Goal: Information Seeking & Learning: Learn about a topic

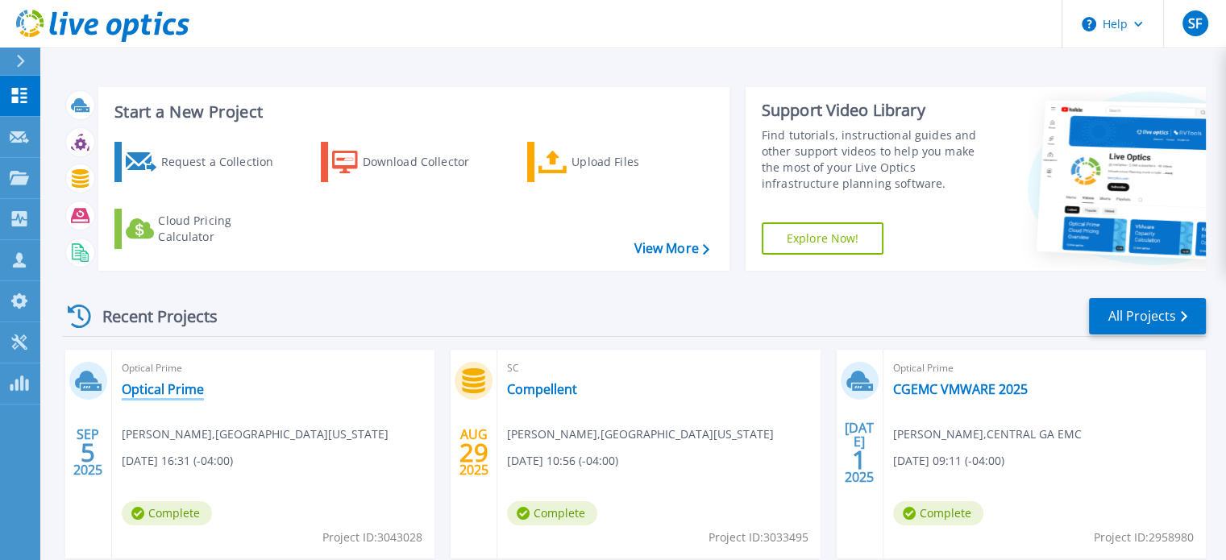
click at [179, 389] on link "Optical Prime" at bounding box center [163, 389] width 82 height 16
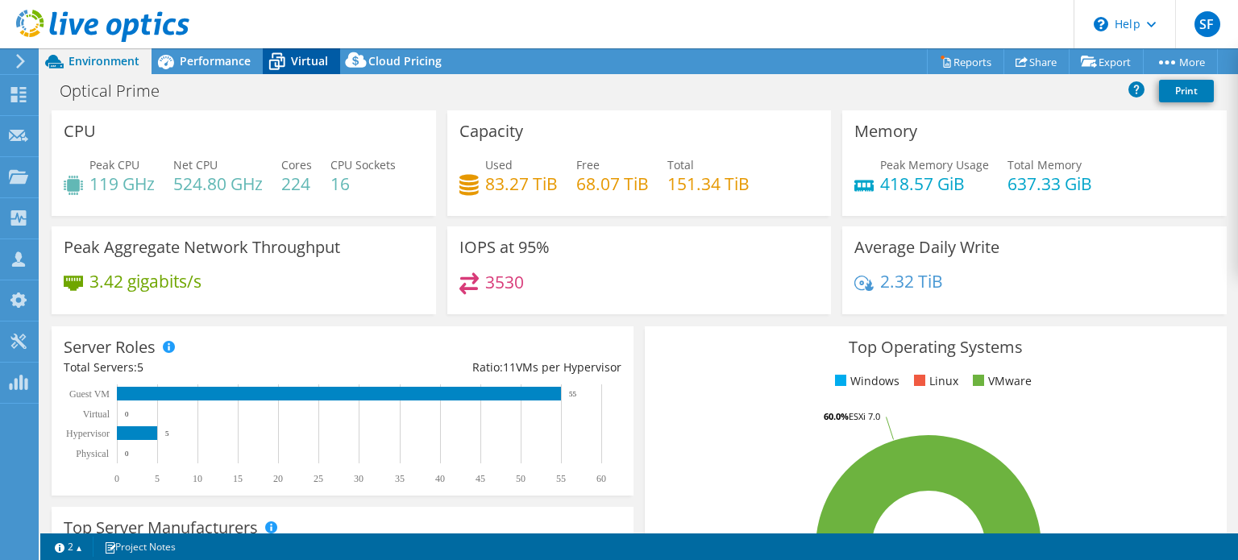
click at [306, 56] on span "Virtual" at bounding box center [309, 60] width 37 height 15
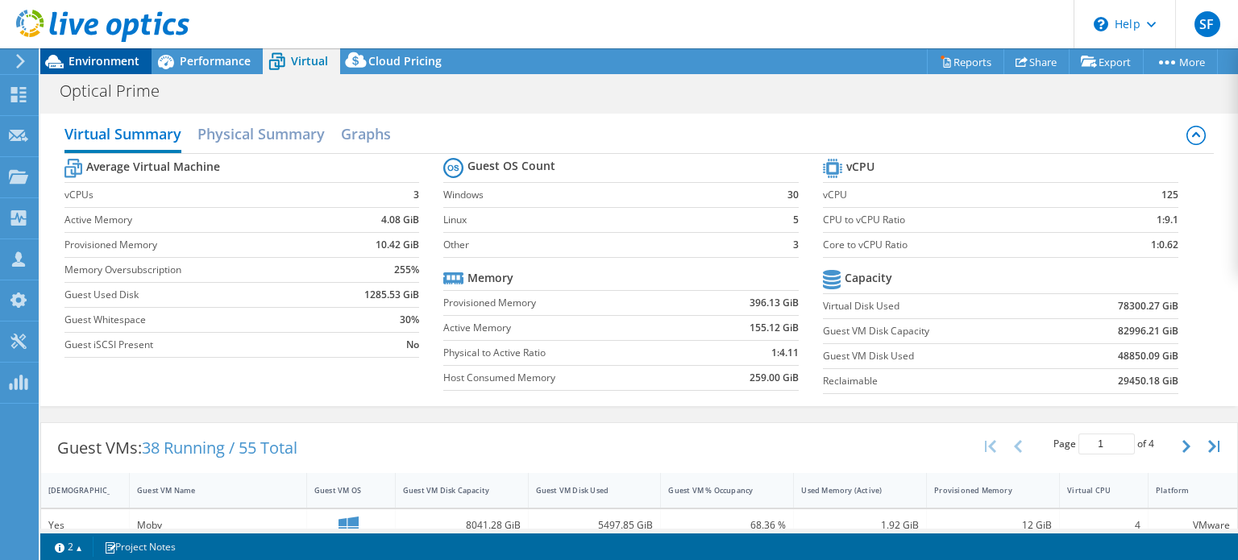
click at [97, 62] on span "Environment" at bounding box center [104, 60] width 71 height 15
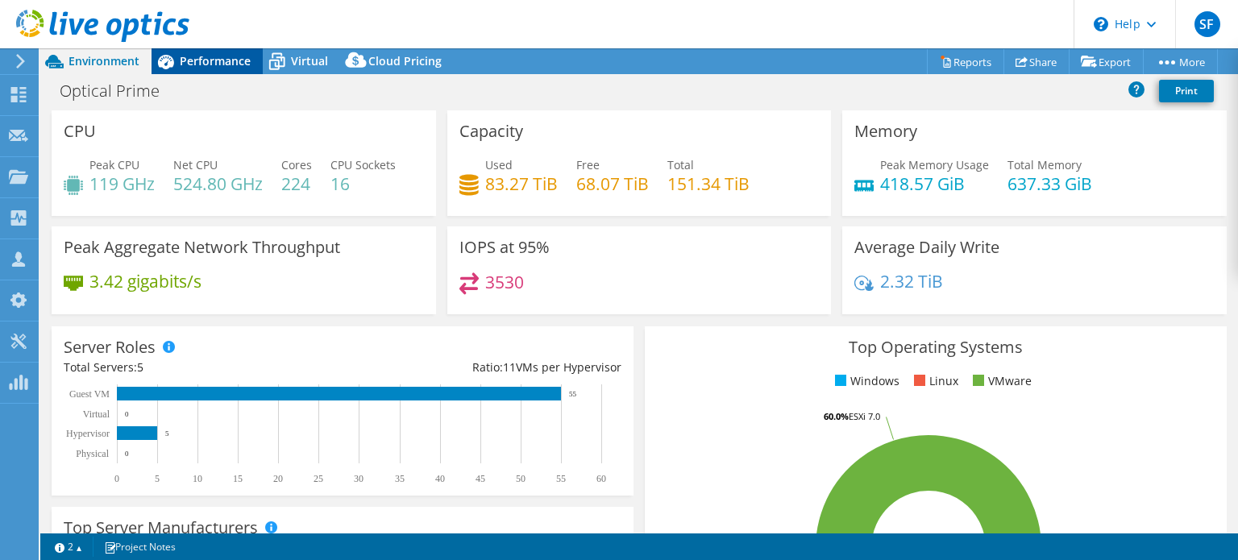
click at [222, 58] on span "Performance" at bounding box center [215, 60] width 71 height 15
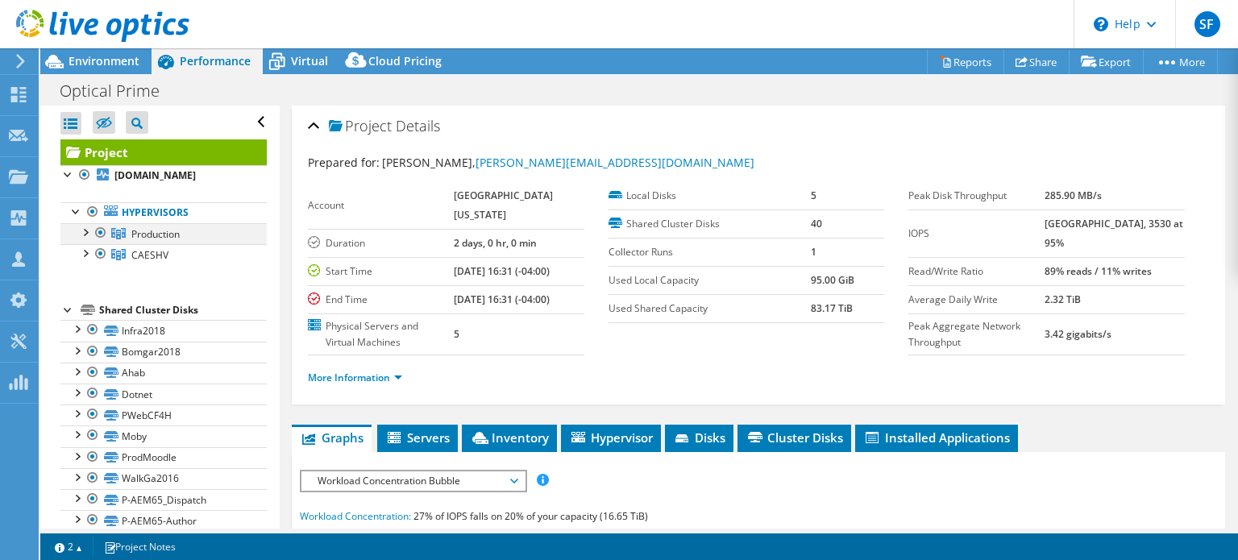
click at [85, 231] on div at bounding box center [85, 231] width 16 height 16
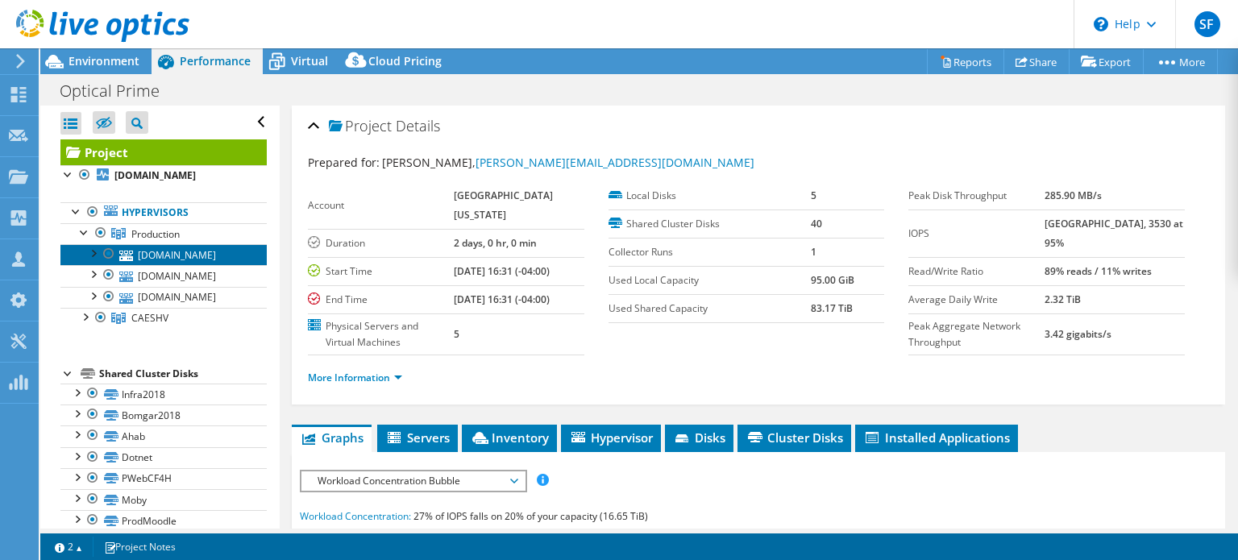
click at [171, 255] on link "pesx09.caes.uga.edu" at bounding box center [163, 254] width 206 height 21
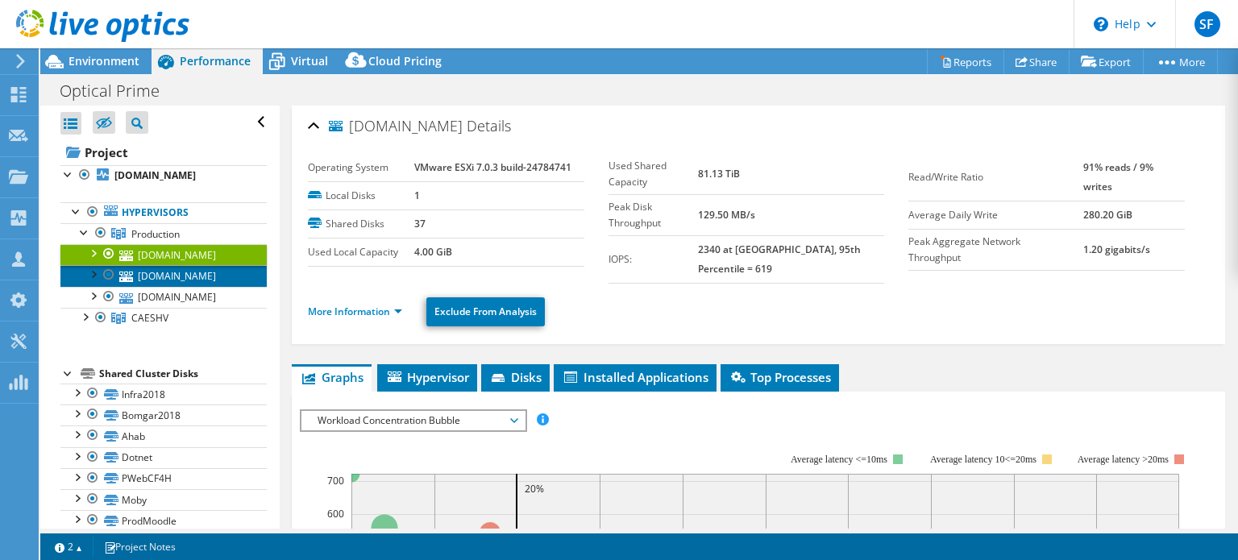
click at [177, 278] on link "pesx11.caes.uga.edu" at bounding box center [163, 275] width 206 height 21
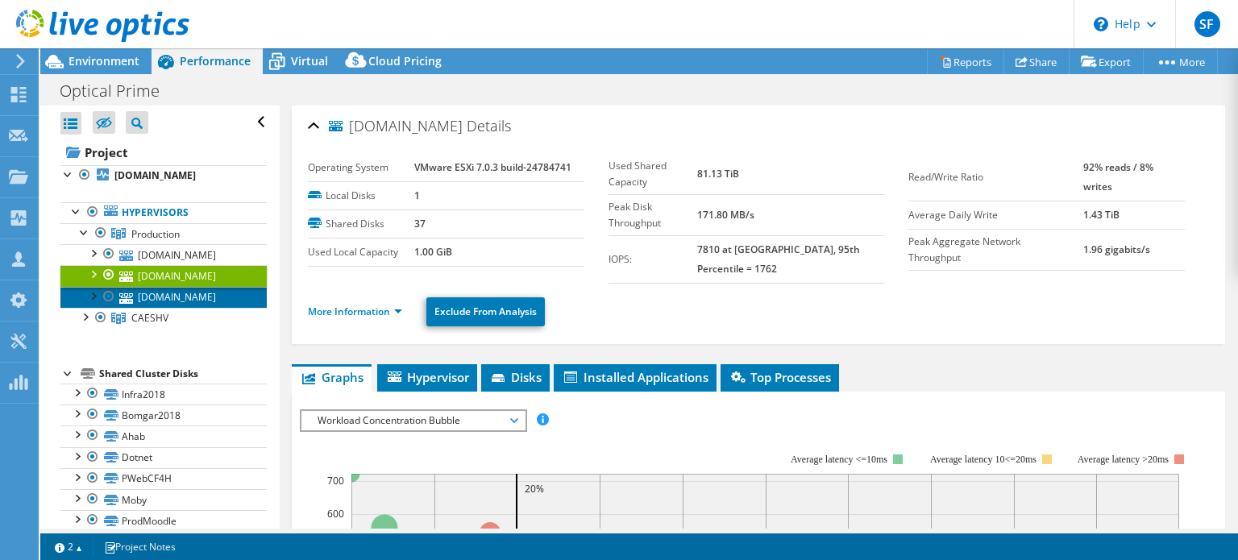
click at [173, 295] on link "pesx10.caes.uga.edu" at bounding box center [163, 297] width 206 height 21
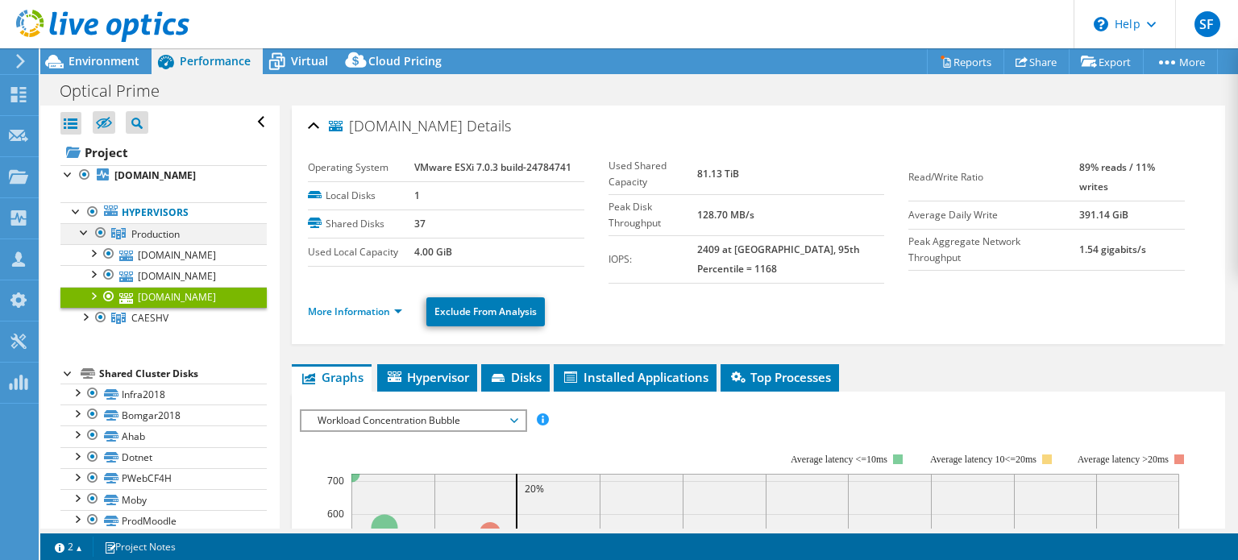
click at [82, 231] on div at bounding box center [85, 231] width 16 height 16
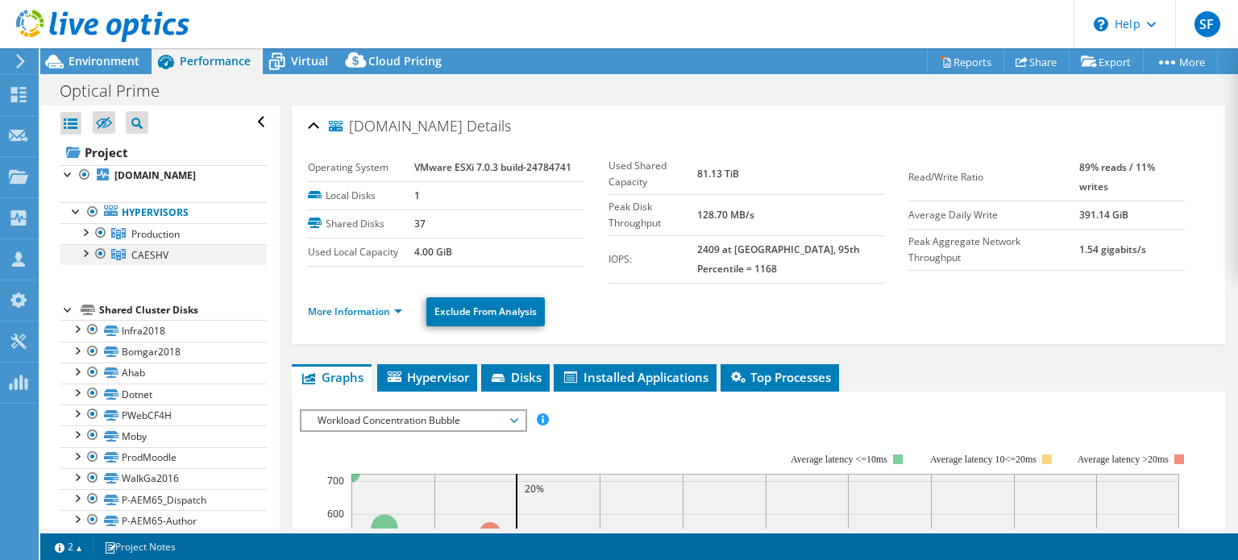
click at [85, 255] on div at bounding box center [85, 252] width 16 height 16
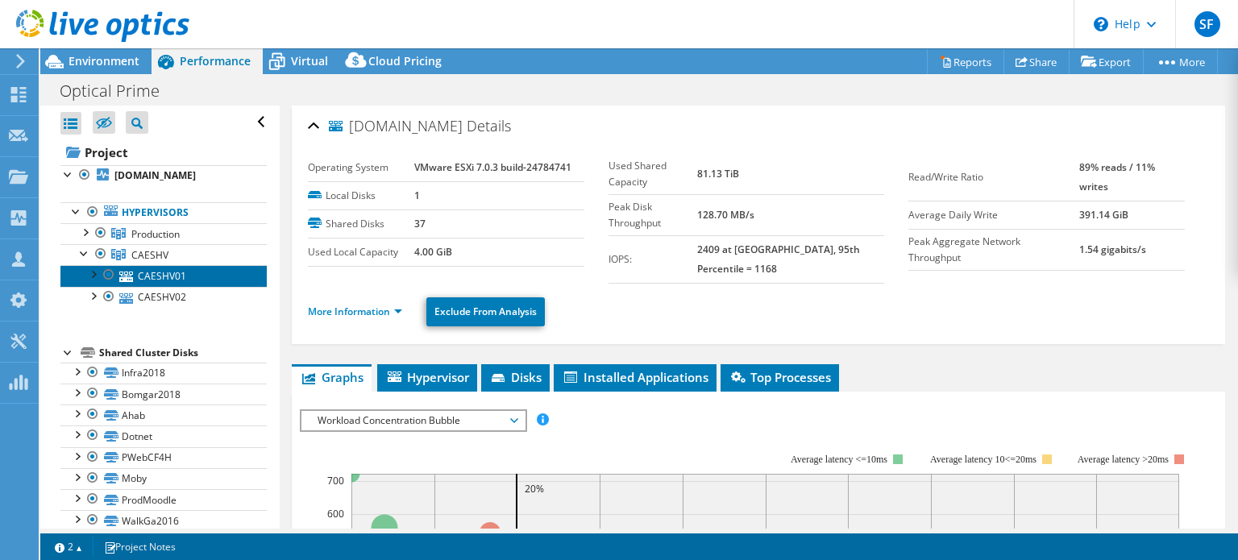
click at [169, 274] on link "CAESHV01" at bounding box center [163, 275] width 206 height 21
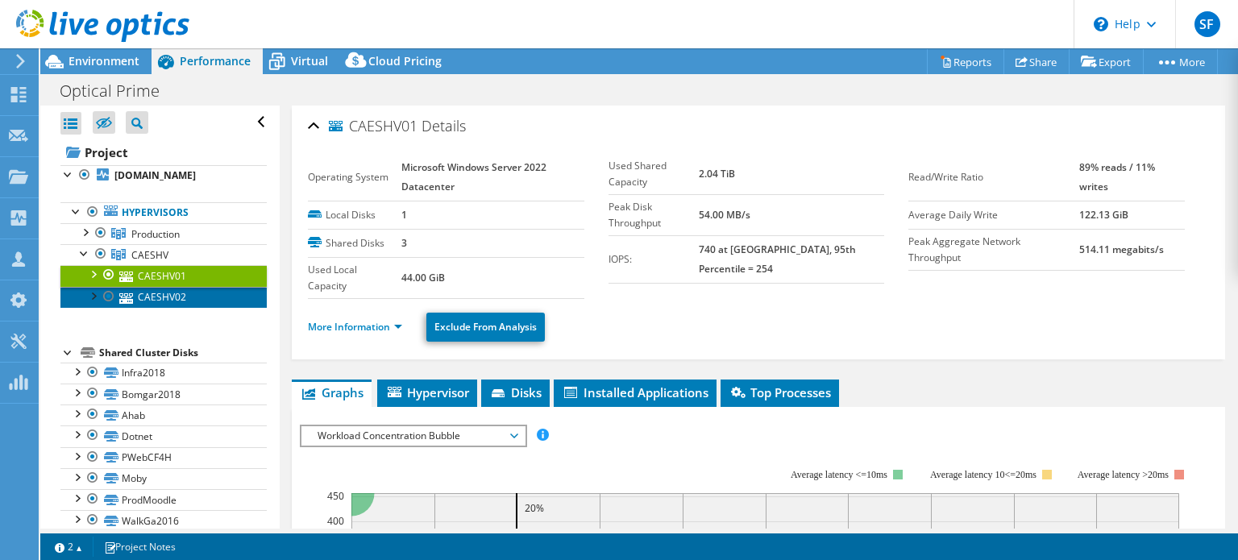
click at [167, 293] on link "CAESHV02" at bounding box center [163, 297] width 206 height 21
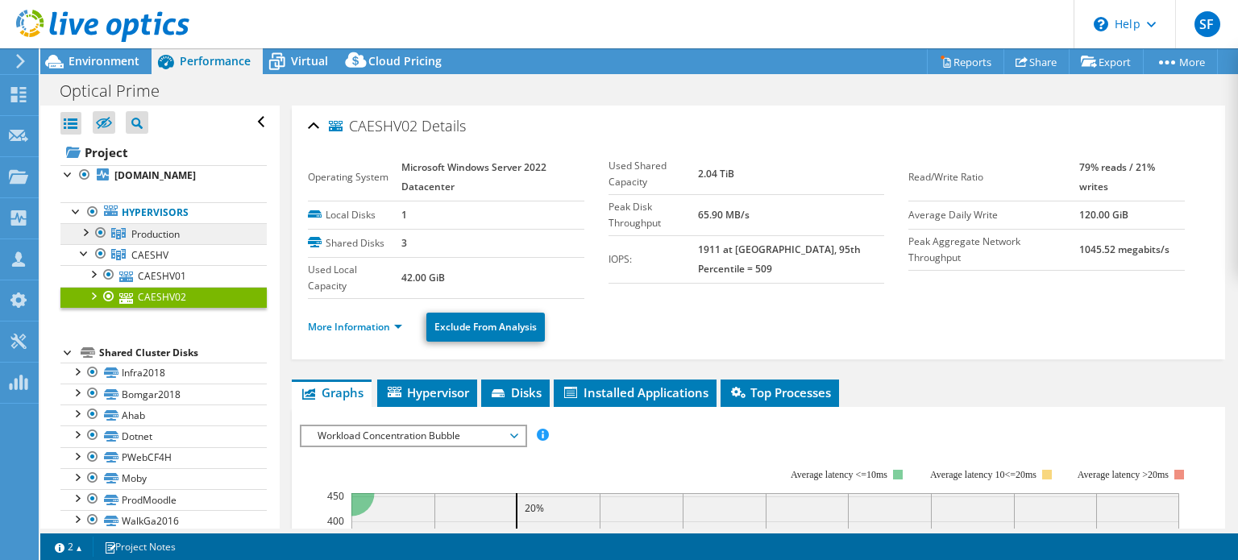
click at [166, 234] on span "Production" at bounding box center [155, 234] width 48 height 14
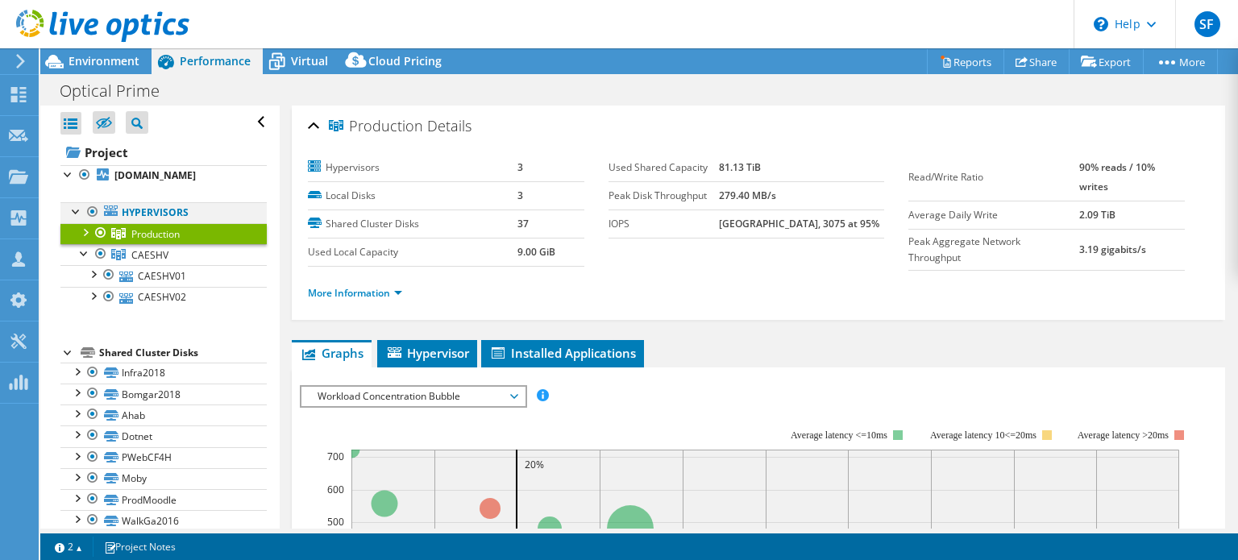
click at [74, 209] on div at bounding box center [77, 210] width 16 height 16
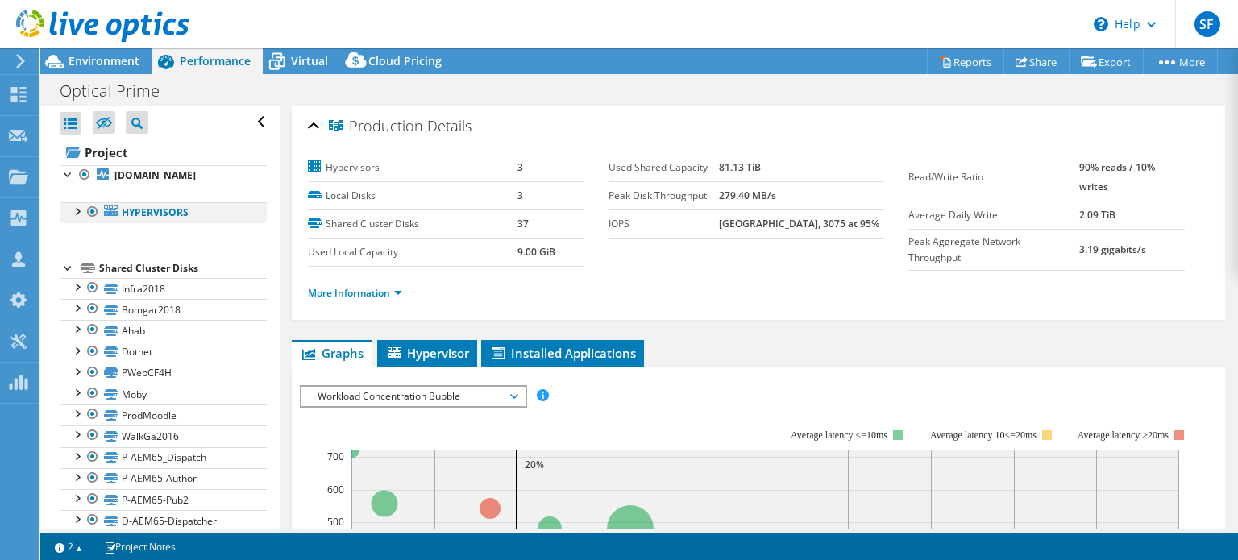
click at [74, 209] on div at bounding box center [77, 210] width 16 height 16
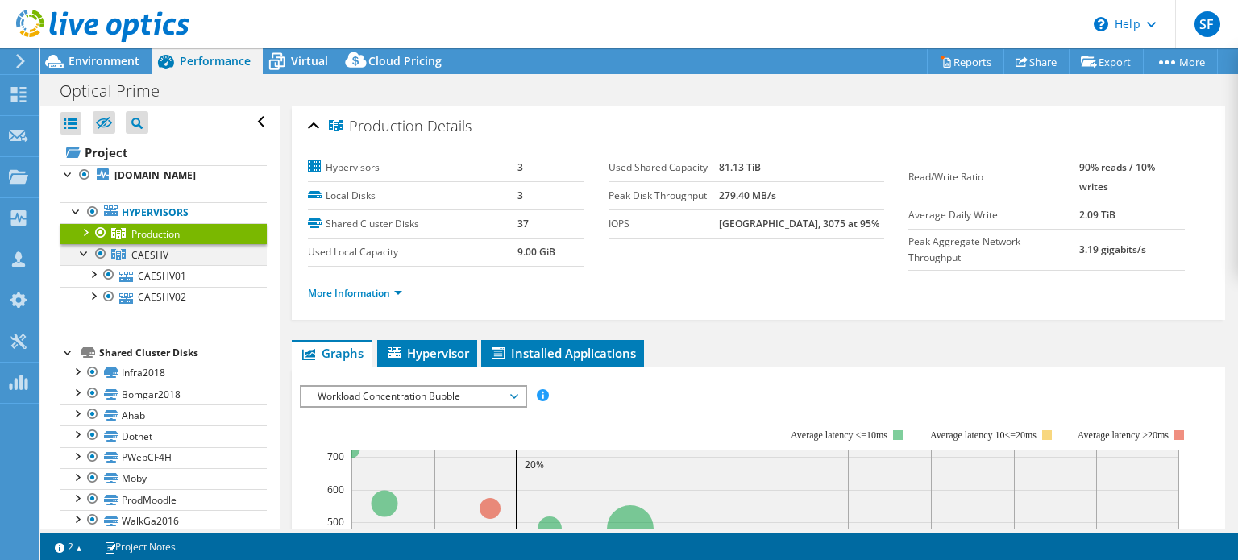
click at [83, 254] on div at bounding box center [85, 252] width 16 height 16
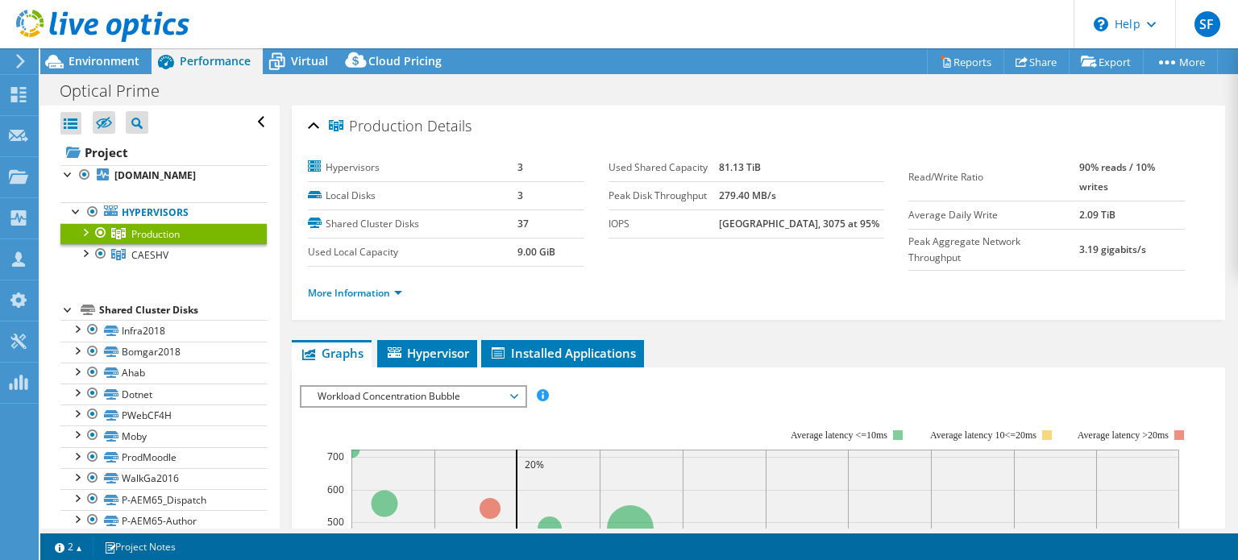
click at [158, 231] on span "Production" at bounding box center [155, 234] width 48 height 14
click at [439, 345] on span "Hypervisor" at bounding box center [427, 353] width 84 height 16
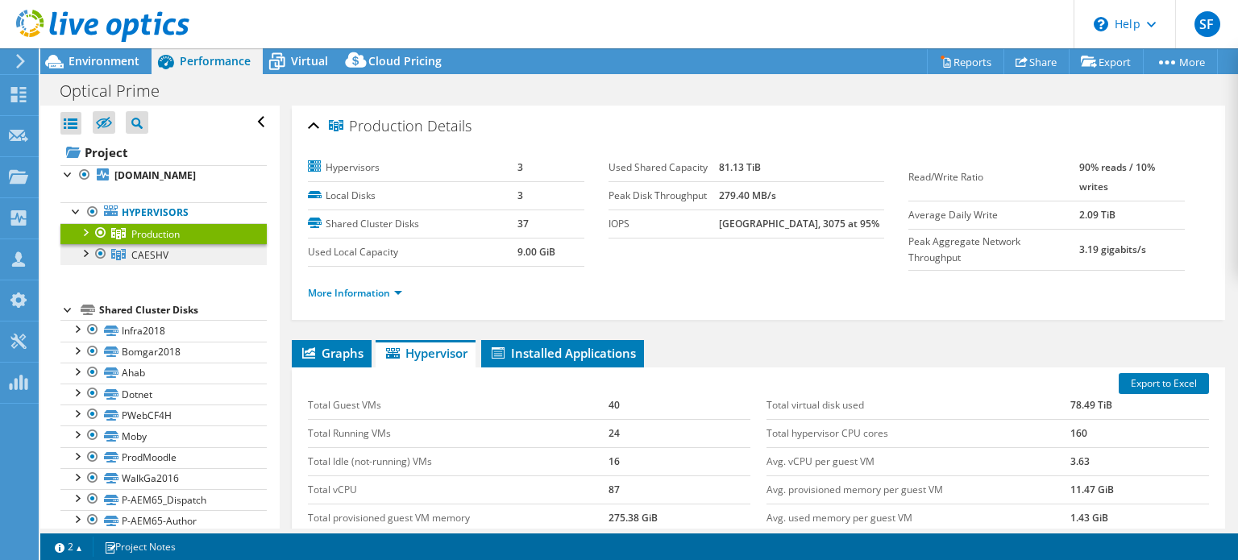
click at [148, 255] on span "CAESHV" at bounding box center [149, 255] width 37 height 14
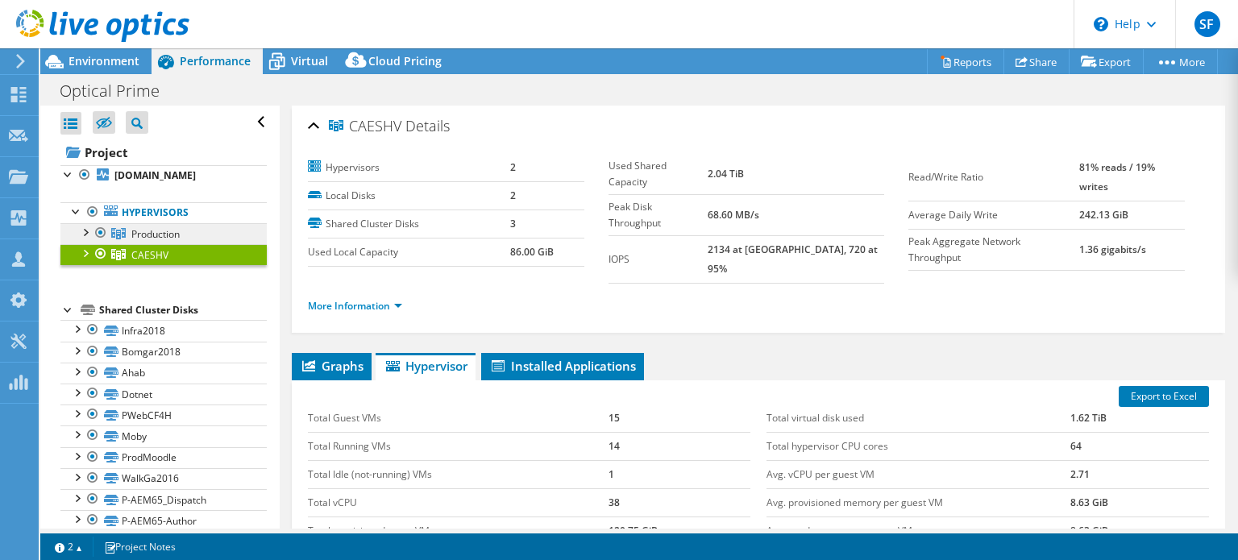
click at [144, 231] on span "Production" at bounding box center [155, 234] width 48 height 14
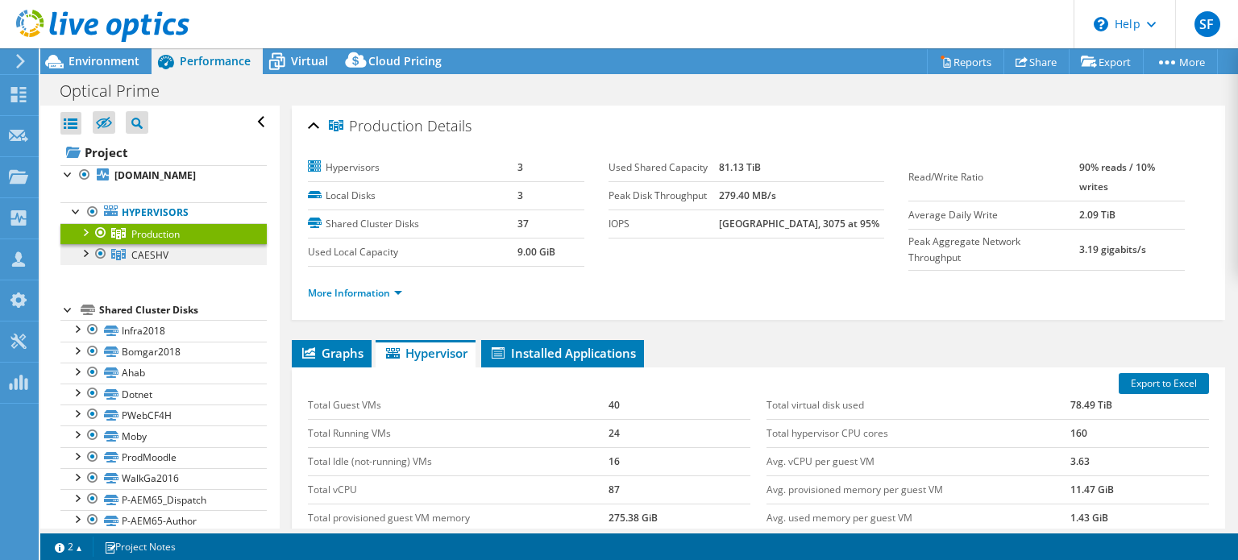
click at [150, 257] on span "CAESHV" at bounding box center [149, 255] width 37 height 14
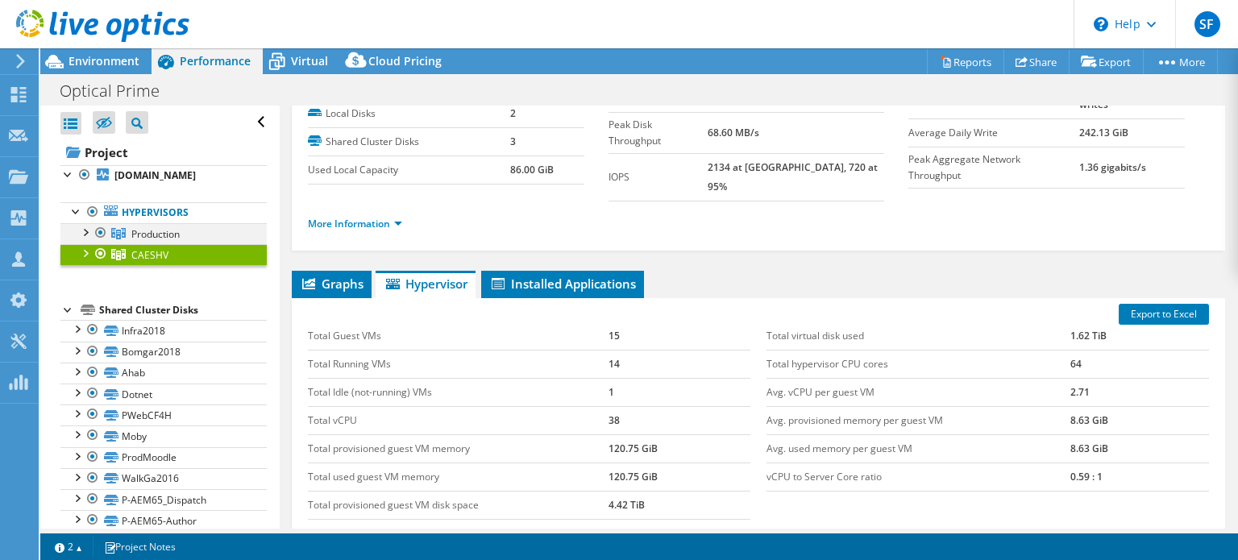
click at [85, 227] on div at bounding box center [85, 231] width 16 height 16
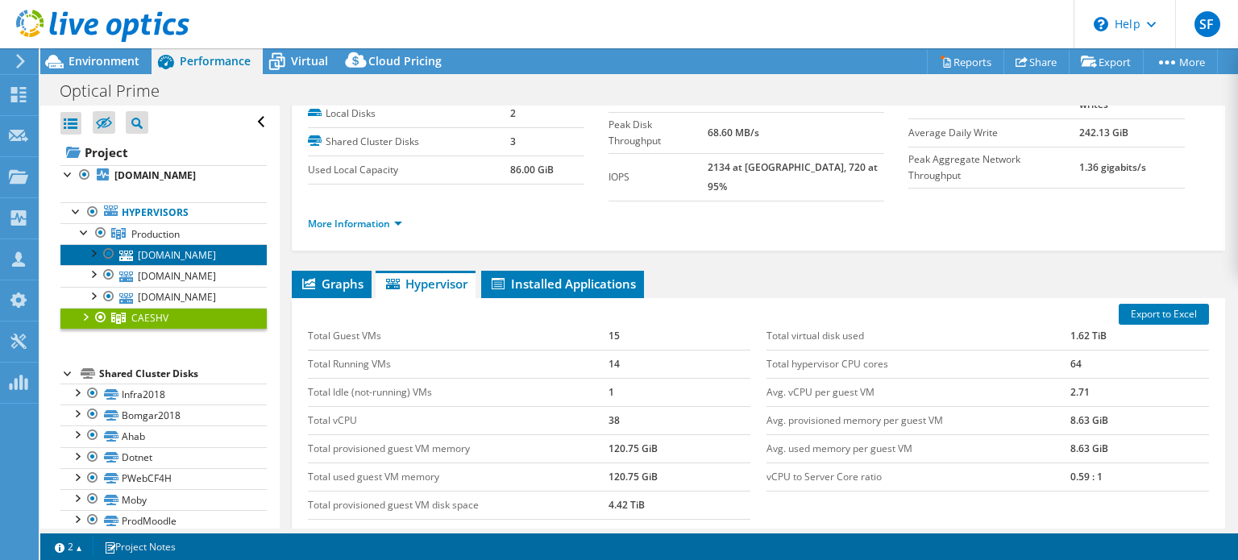
click at [186, 256] on link "[DOMAIN_NAME]" at bounding box center [163, 254] width 206 height 21
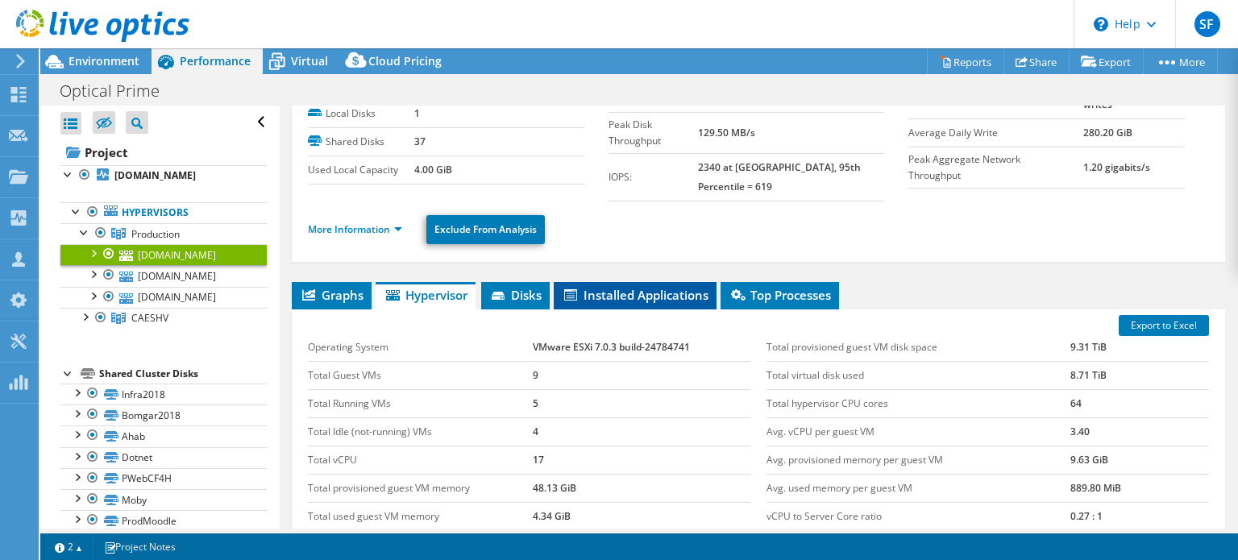
click at [627, 287] on span "Installed Applications" at bounding box center [635, 295] width 147 height 16
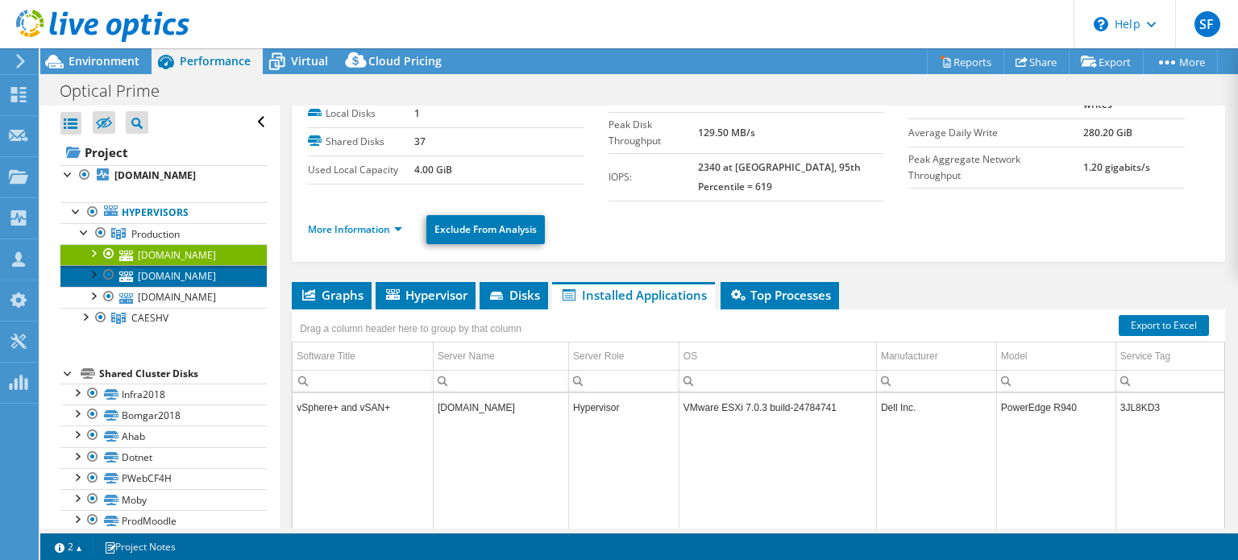
click at [181, 274] on link "[DOMAIN_NAME]" at bounding box center [163, 275] width 206 height 21
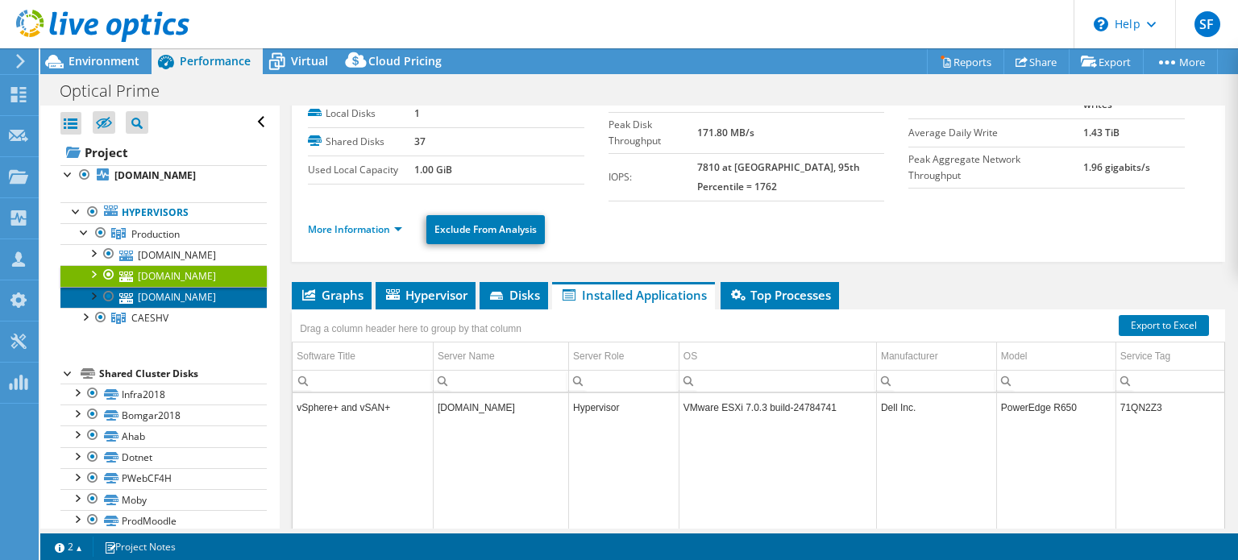
click at [185, 296] on link "[DOMAIN_NAME]" at bounding box center [163, 297] width 206 height 21
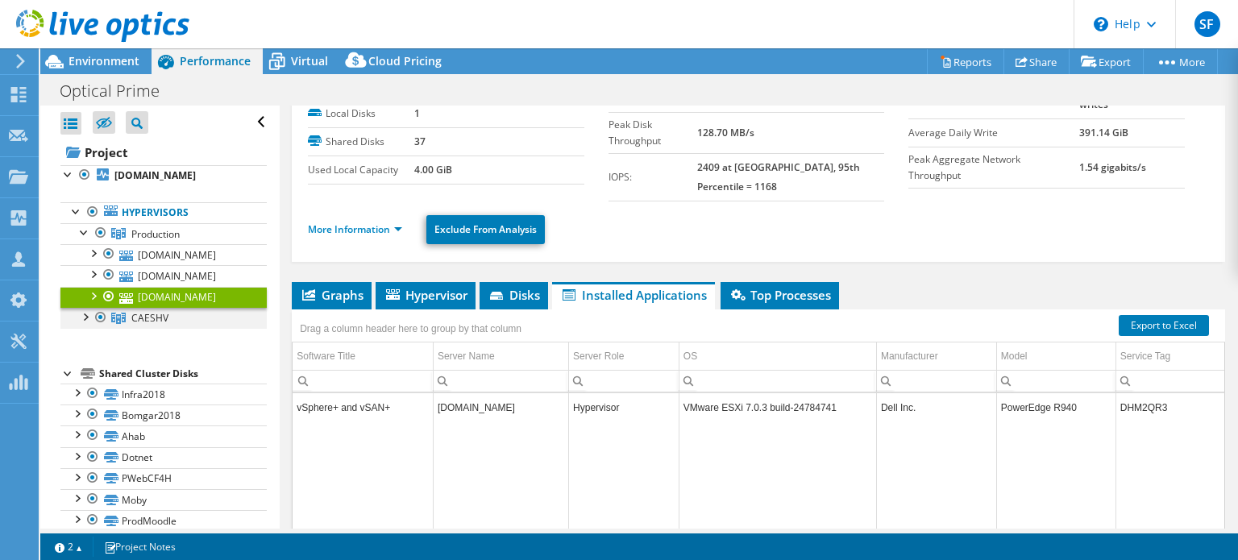
click at [81, 315] on div at bounding box center [85, 316] width 16 height 16
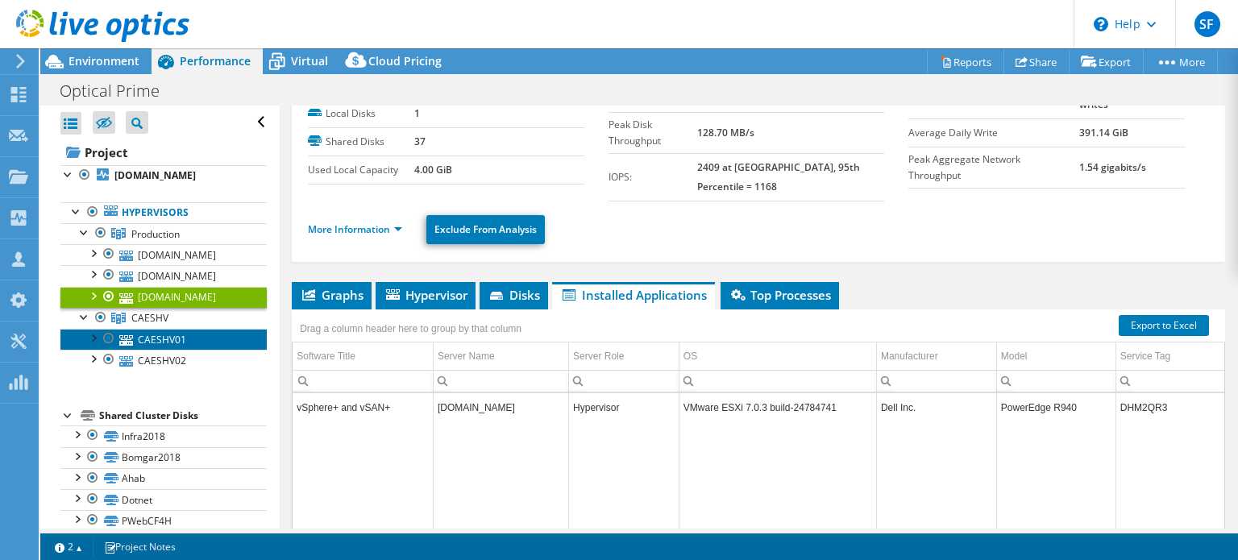
click at [174, 334] on link "CAESHV01" at bounding box center [163, 339] width 206 height 21
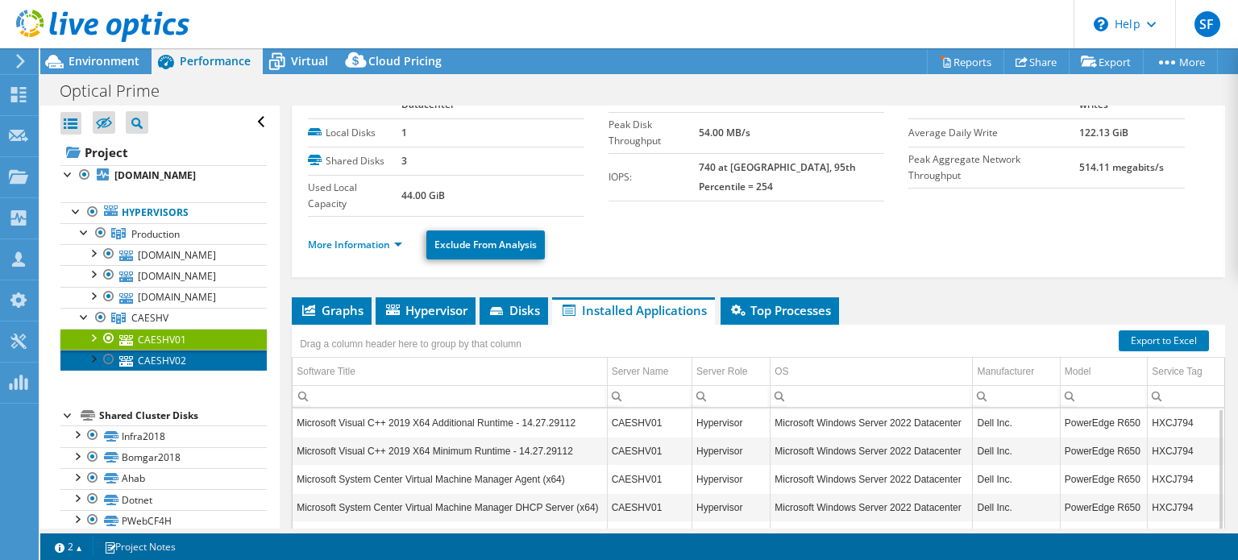
click at [171, 357] on link "CAESHV02" at bounding box center [163, 360] width 206 height 21
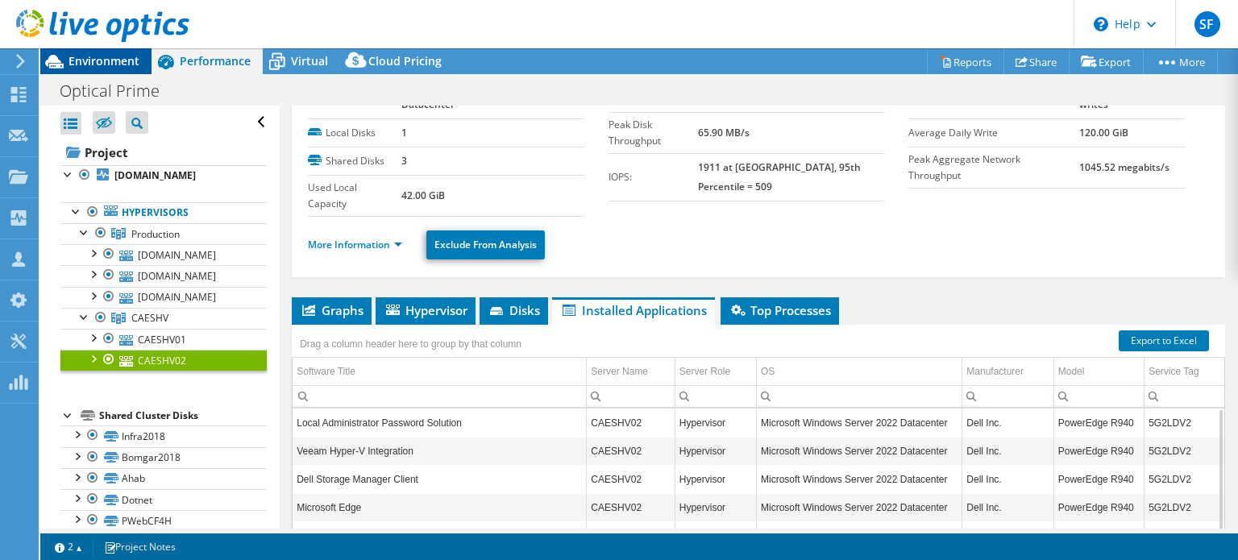
click at [108, 56] on span "Environment" at bounding box center [104, 60] width 71 height 15
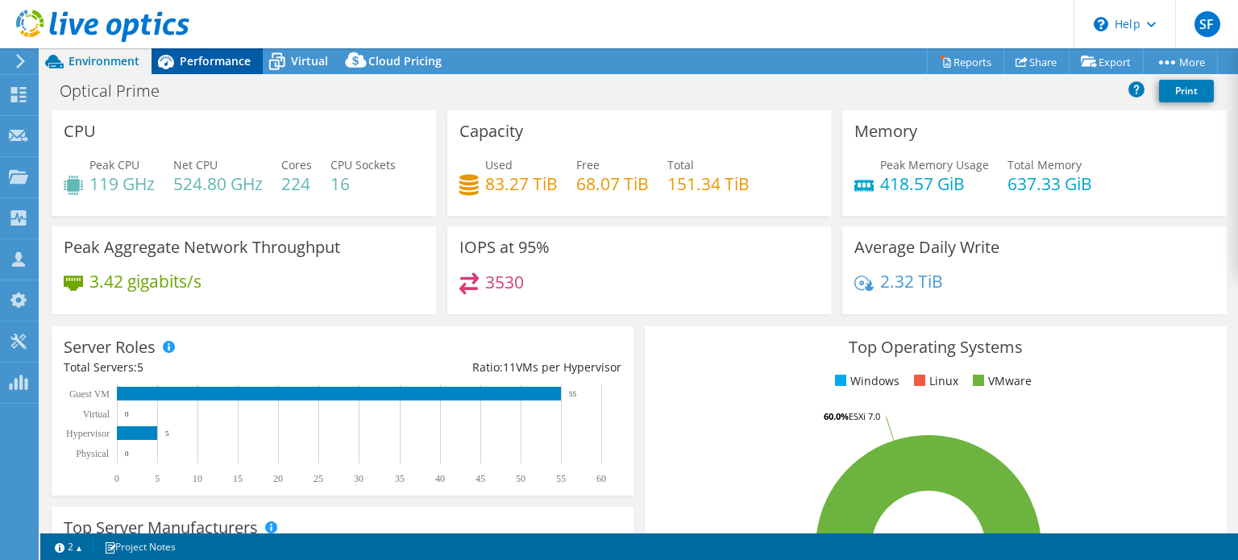
click at [233, 51] on div "Performance" at bounding box center [207, 61] width 111 height 26
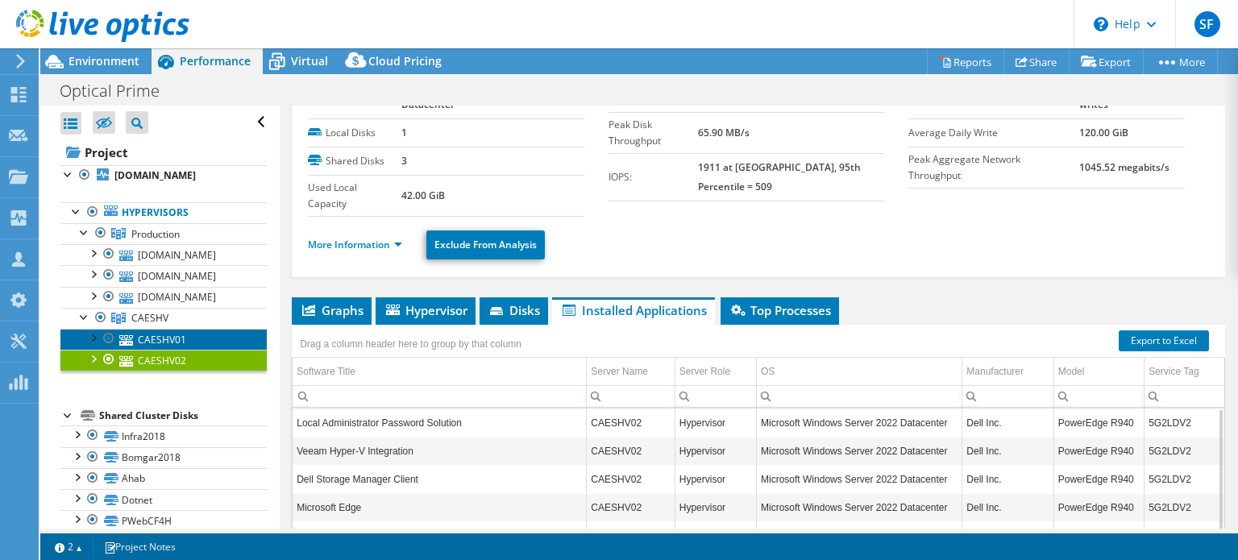
click at [169, 339] on link "CAESHV01" at bounding box center [163, 339] width 206 height 21
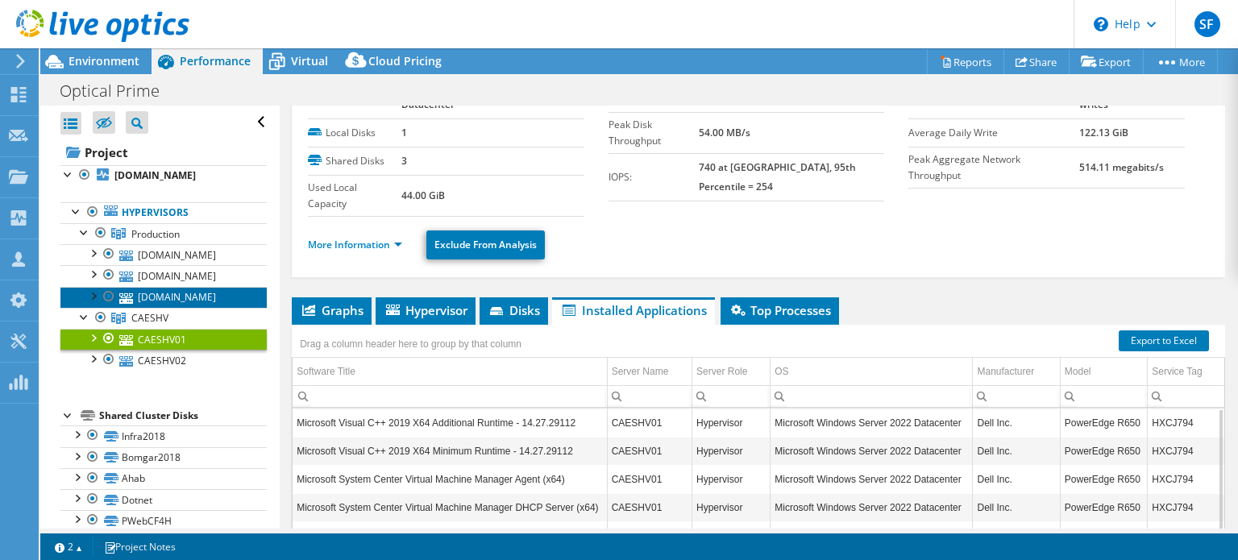
click at [174, 289] on link "pesx10.caes.uga.edu" at bounding box center [163, 297] width 206 height 21
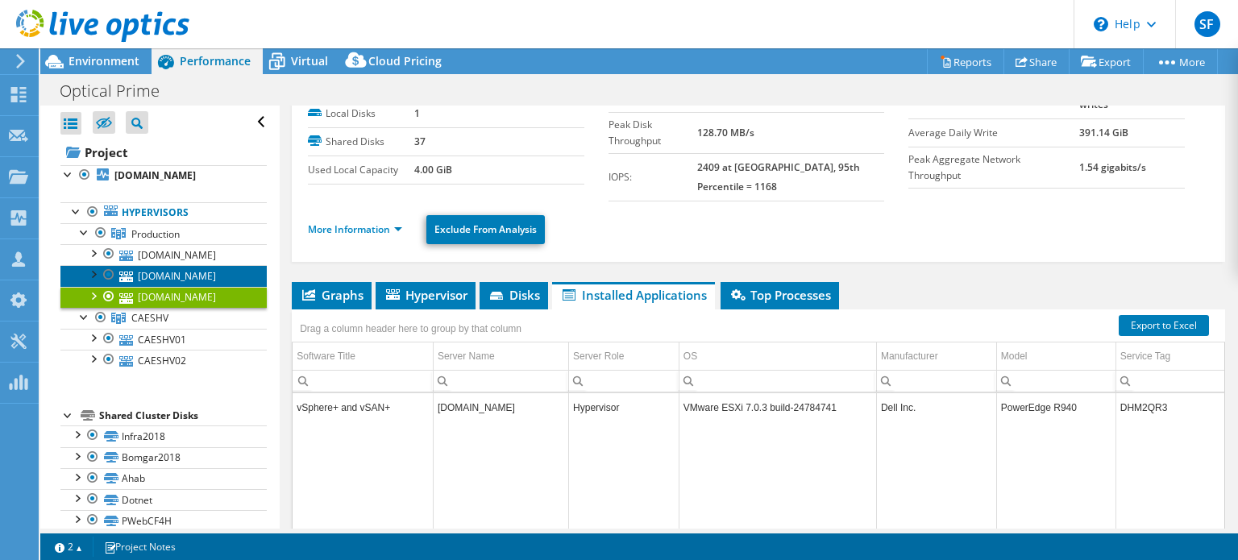
click at [164, 270] on link "pesx11.caes.uga.edu" at bounding box center [163, 275] width 206 height 21
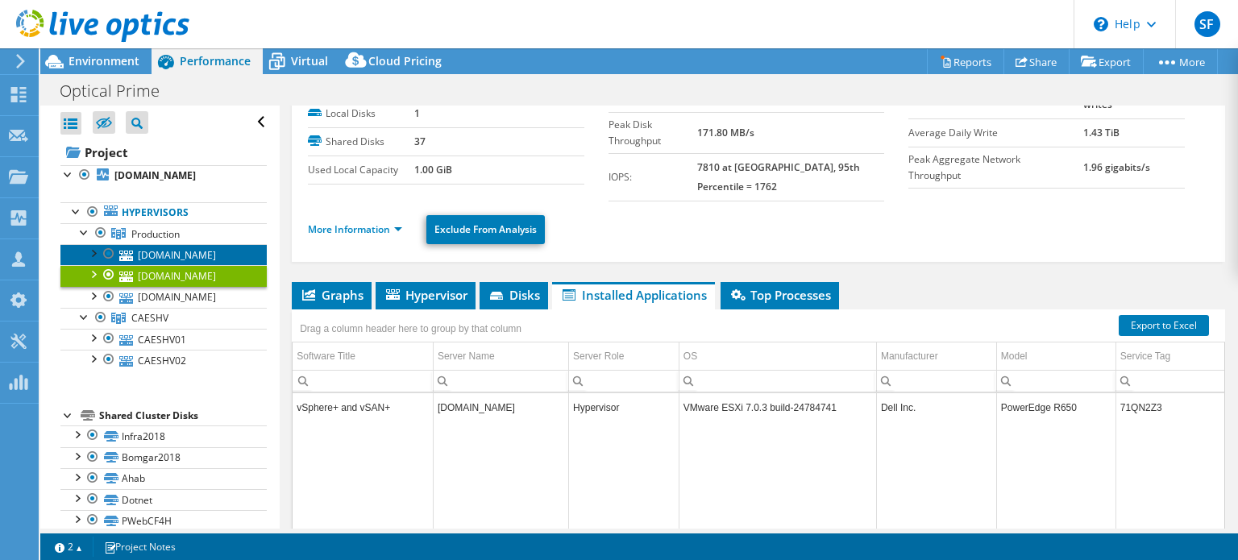
click at [164, 254] on link "pesx09.caes.uga.edu" at bounding box center [163, 254] width 206 height 21
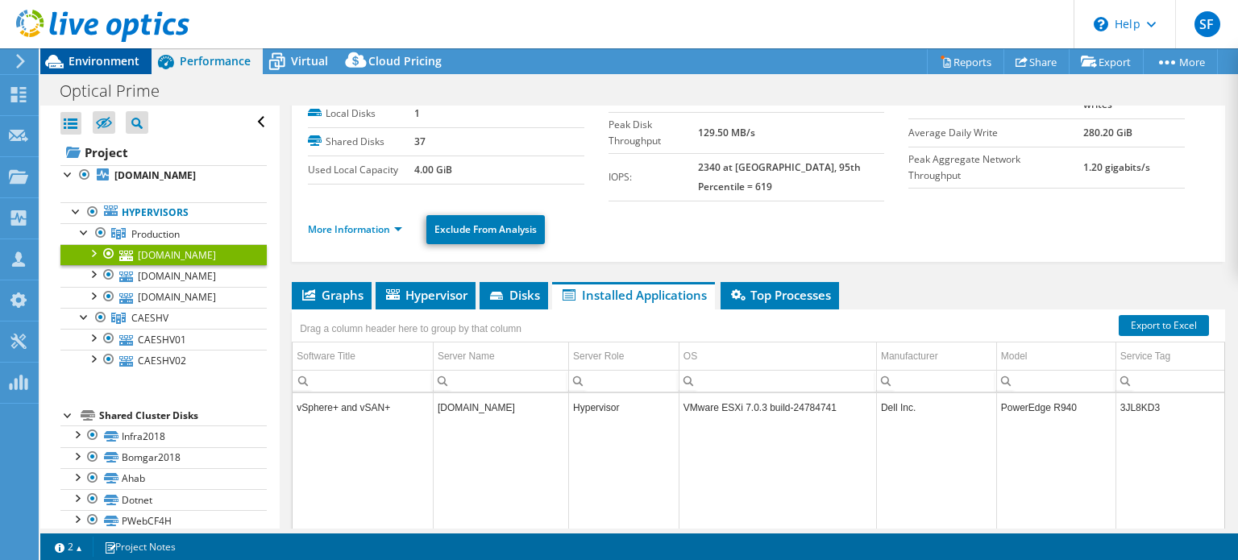
click at [102, 55] on span "Environment" at bounding box center [104, 60] width 71 height 15
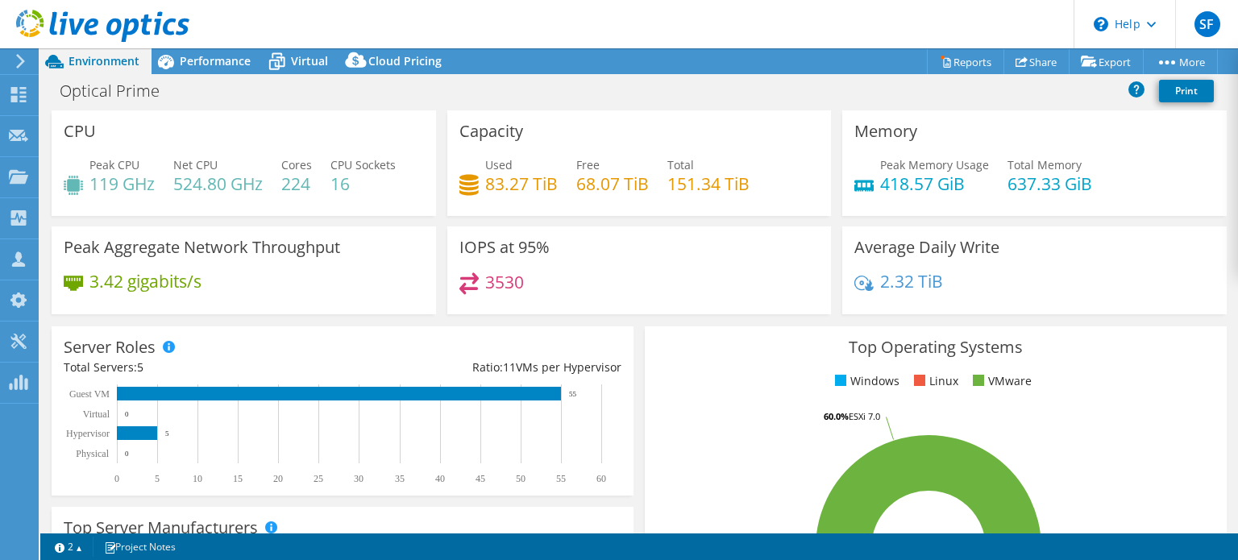
click at [132, 25] on icon at bounding box center [102, 26] width 173 height 33
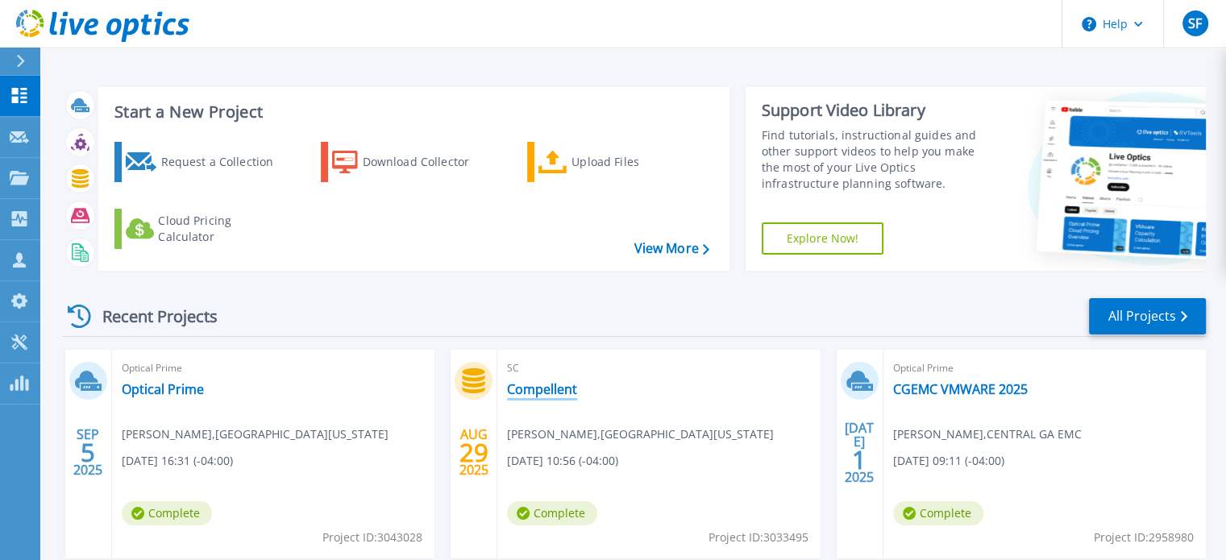
click at [551, 391] on link "Compellent" at bounding box center [542, 389] width 70 height 16
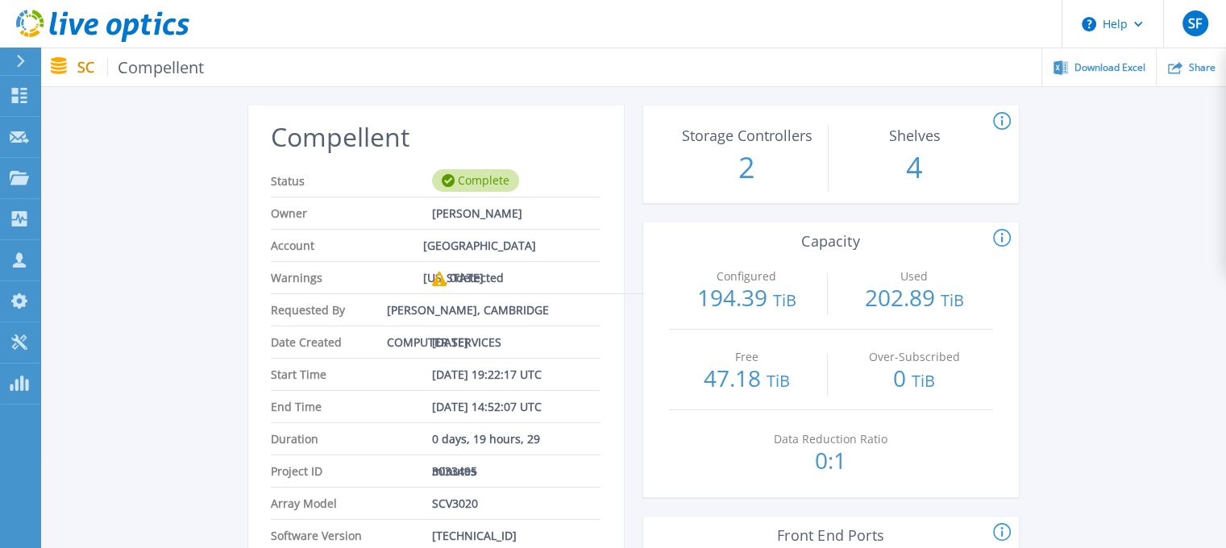
scroll to position [37, 0]
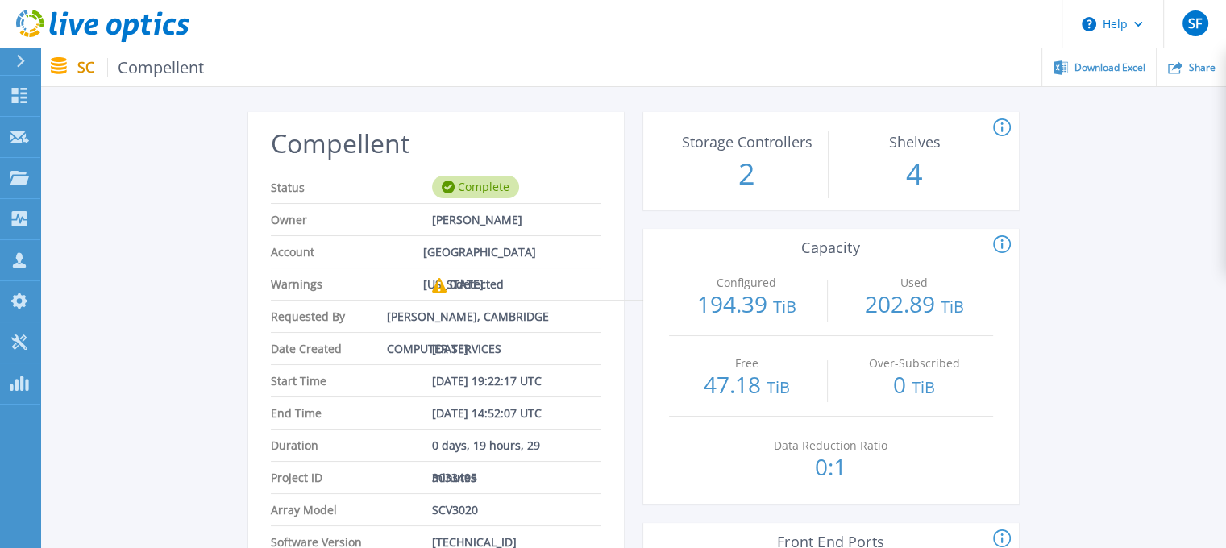
click at [168, 69] on span "Compellent" at bounding box center [156, 67] width 98 height 19
click at [115, 15] on icon at bounding box center [102, 26] width 173 height 33
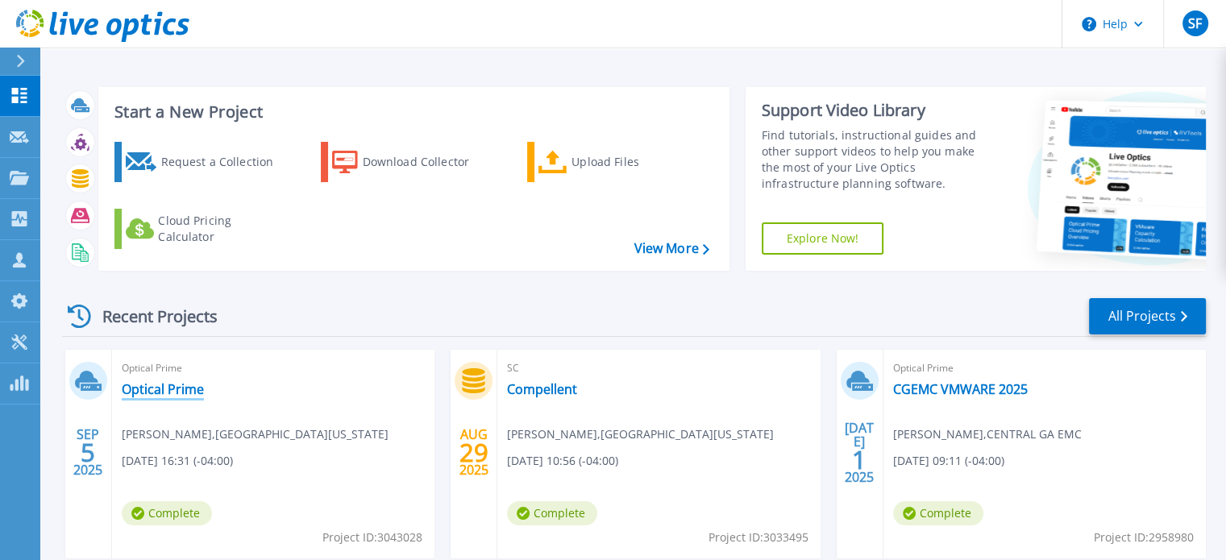
click at [171, 391] on link "Optical Prime" at bounding box center [163, 389] width 82 height 16
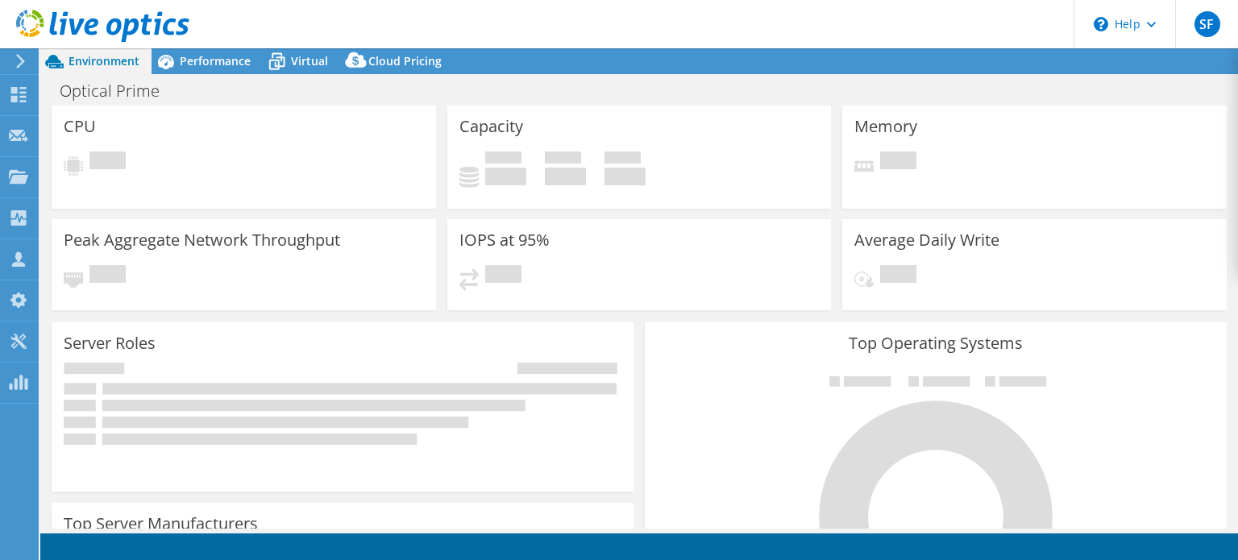
select select "USD"
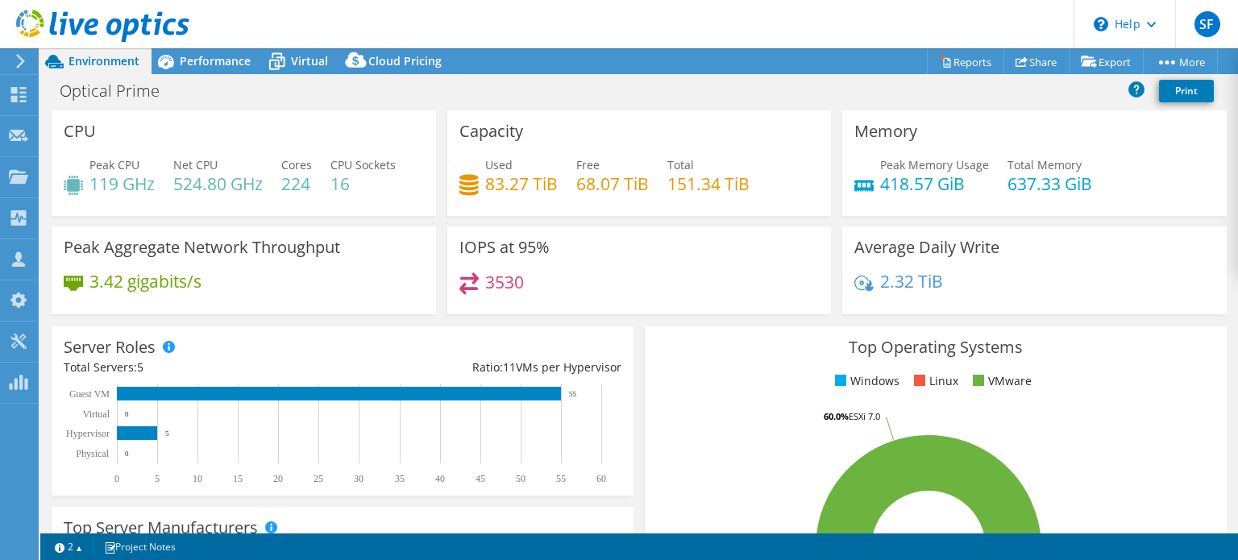
click at [126, 25] on use at bounding box center [102, 26] width 173 height 32
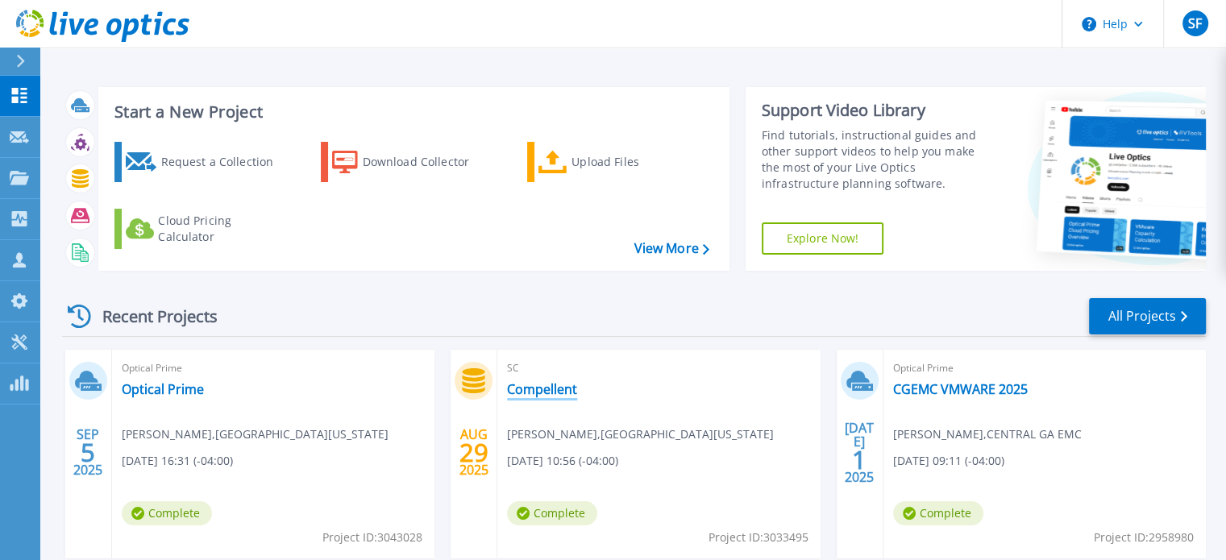
click at [539, 391] on link "Compellent" at bounding box center [542, 389] width 70 height 16
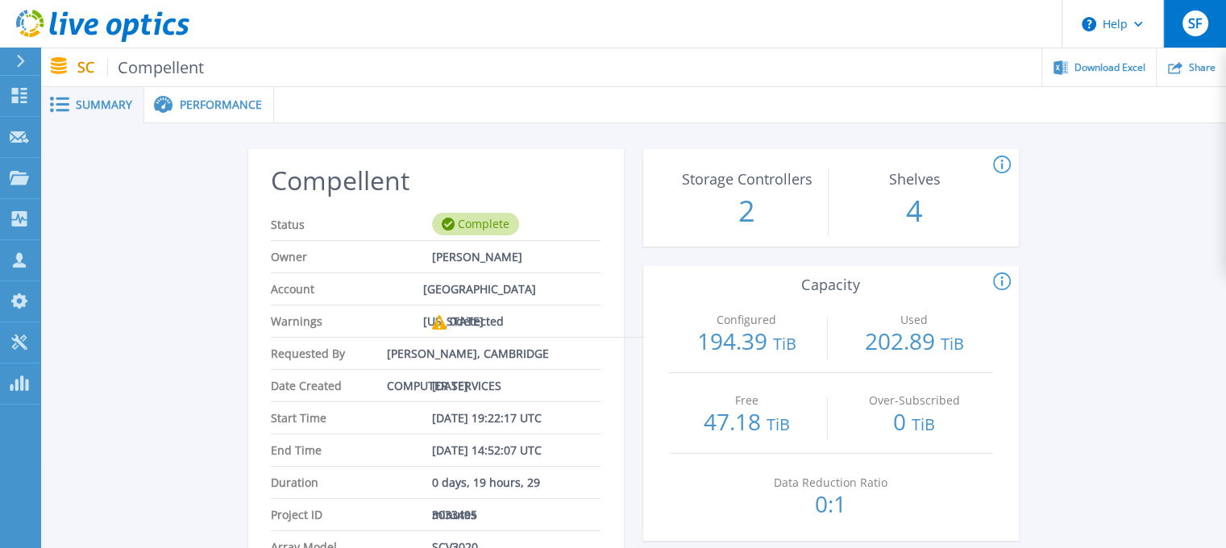
click at [1197, 25] on span "SF" at bounding box center [1195, 23] width 14 height 13
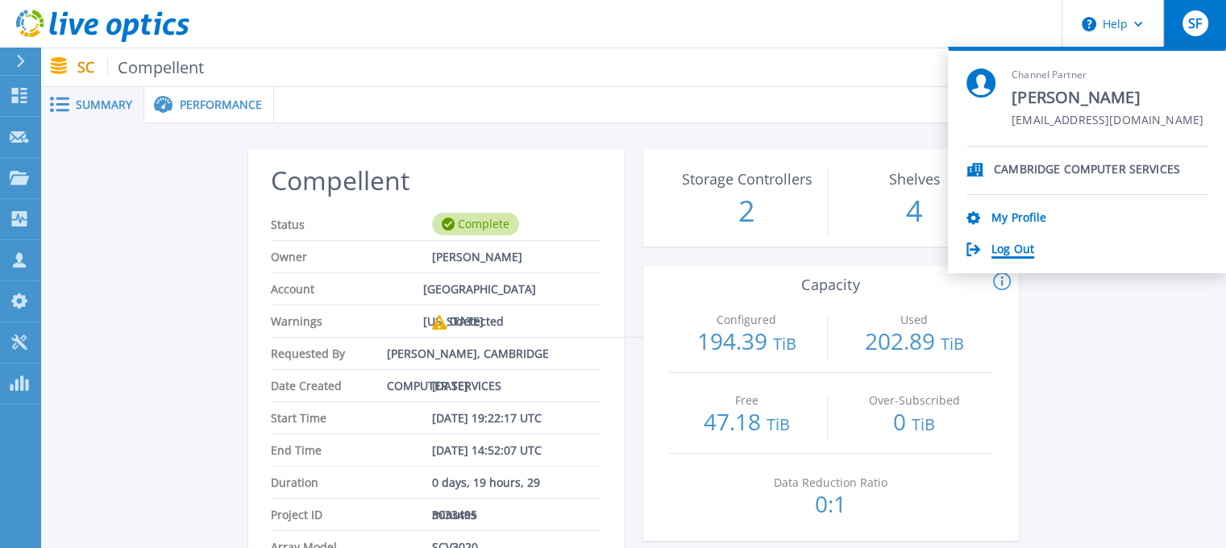
click at [1013, 250] on link "Log Out" at bounding box center [1012, 250] width 43 height 15
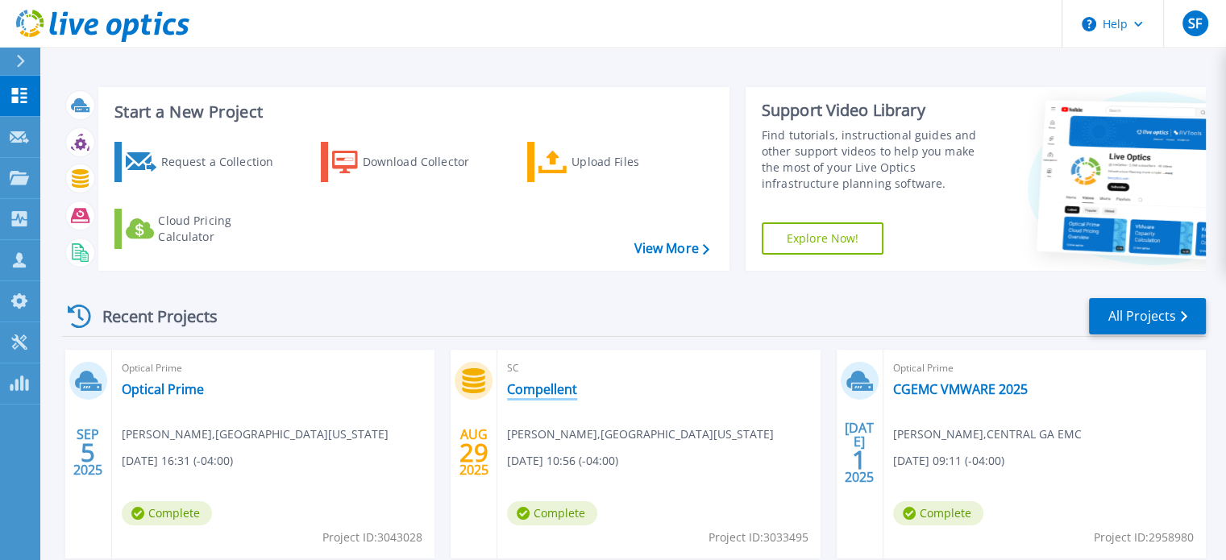
click at [548, 389] on link "Compellent" at bounding box center [542, 389] width 70 height 16
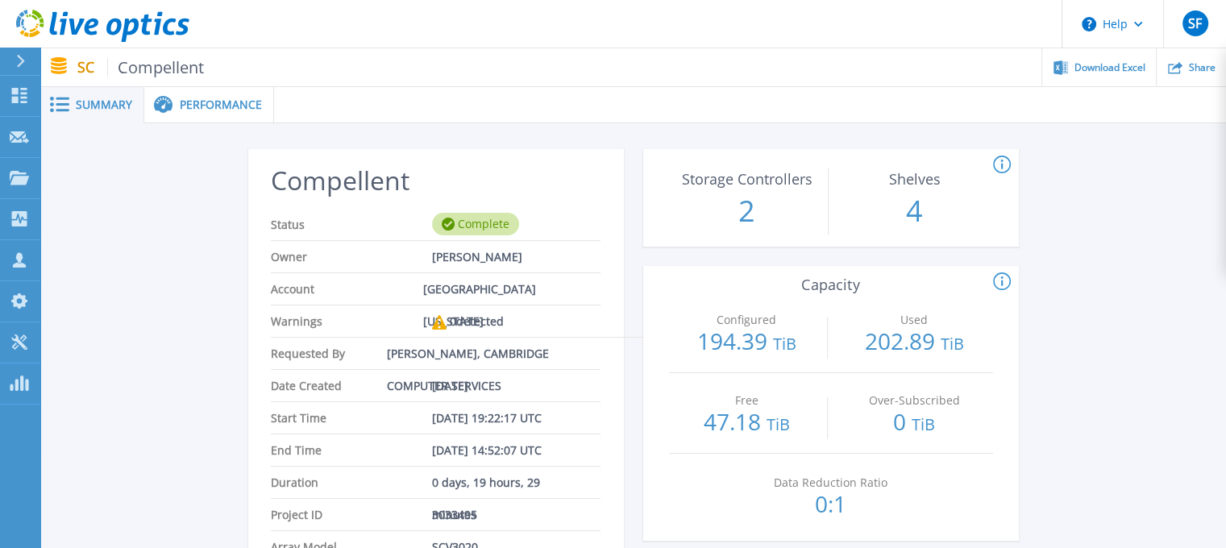
click at [1004, 281] on icon at bounding box center [1002, 281] width 18 height 19
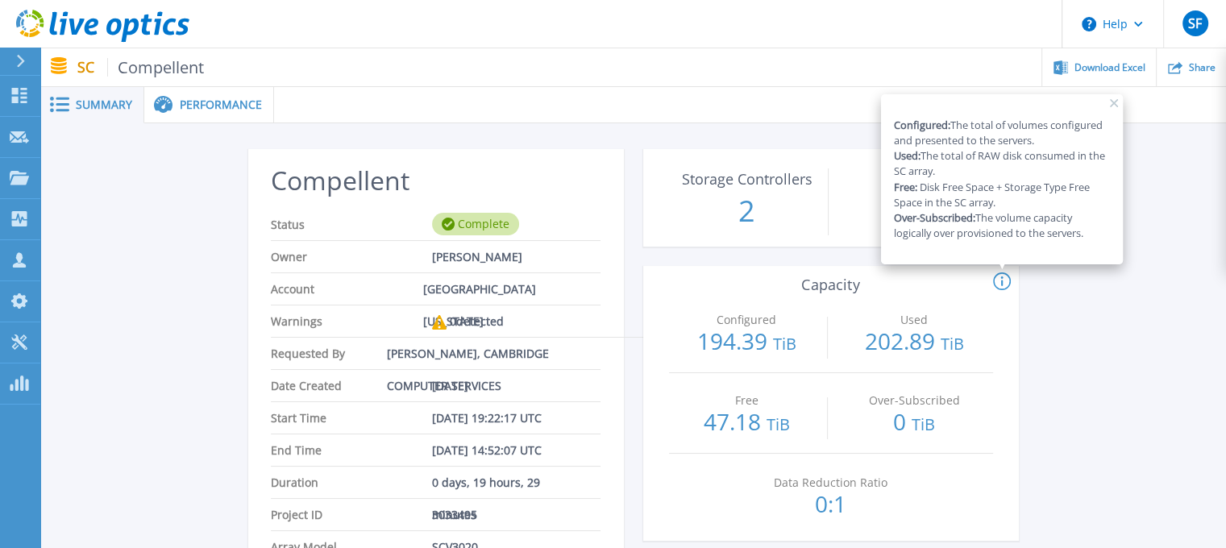
click at [1115, 102] on rect at bounding box center [1114, 103] width 8 height 8
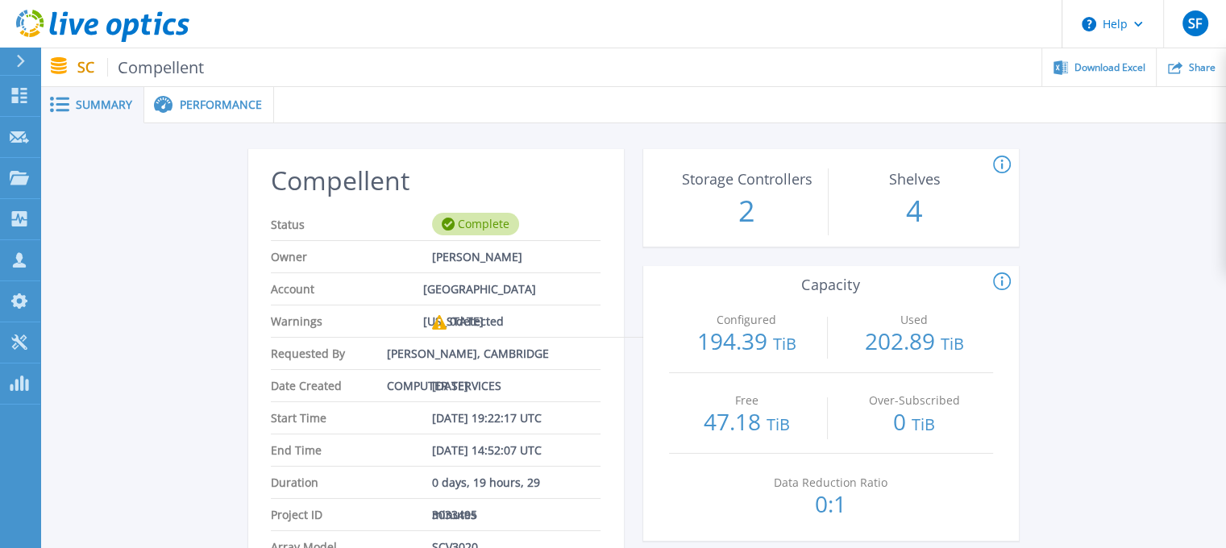
click at [999, 280] on icon at bounding box center [1002, 281] width 18 height 19
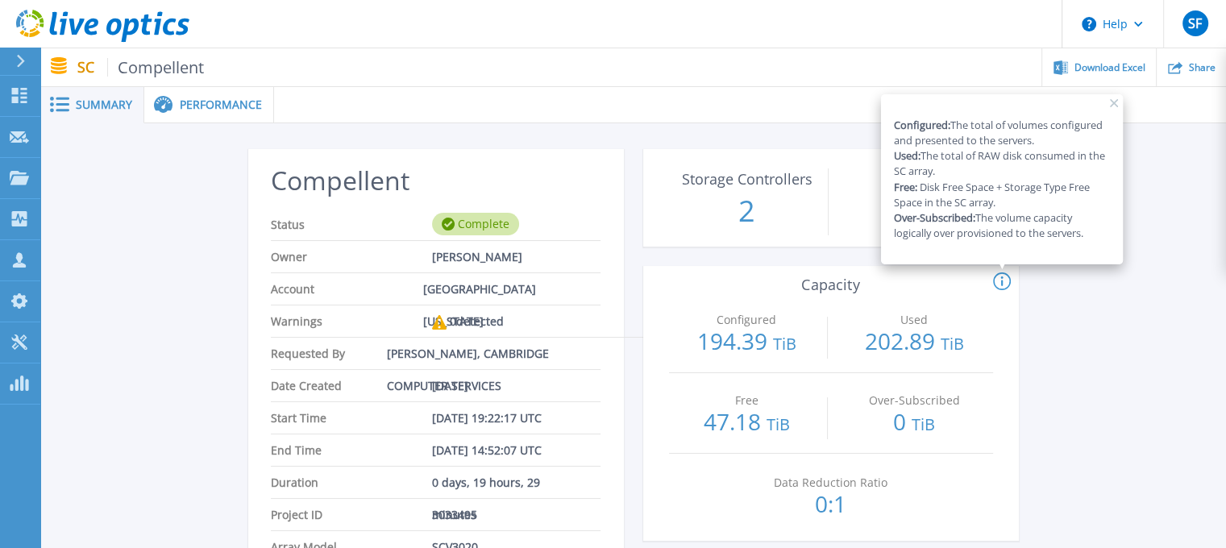
click at [1115, 103] on rect at bounding box center [1114, 103] width 8 height 8
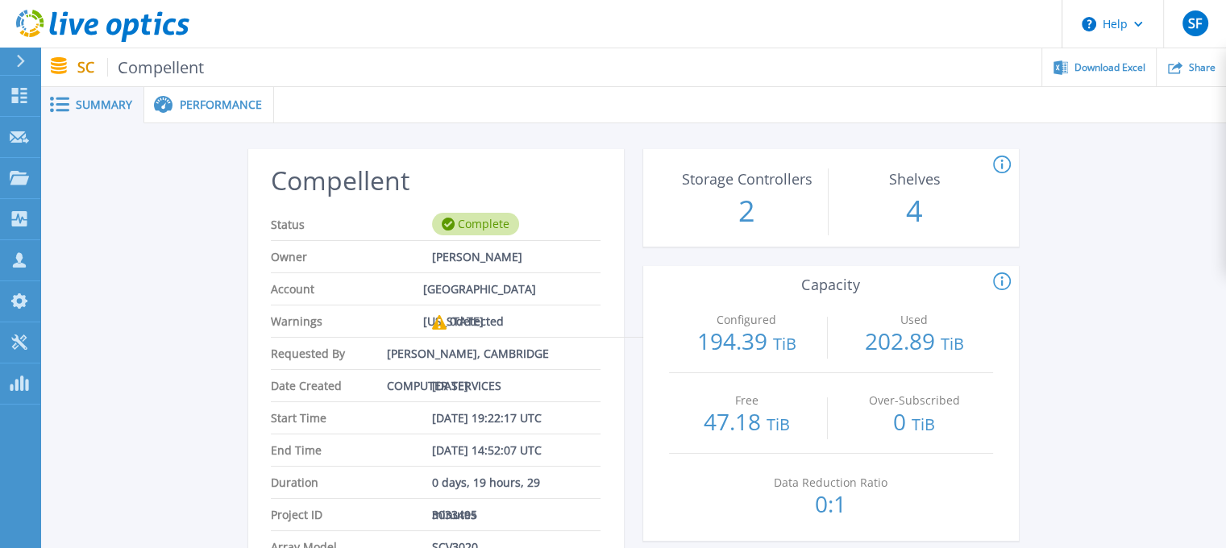
click at [142, 27] on icon at bounding box center [146, 25] width 11 height 21
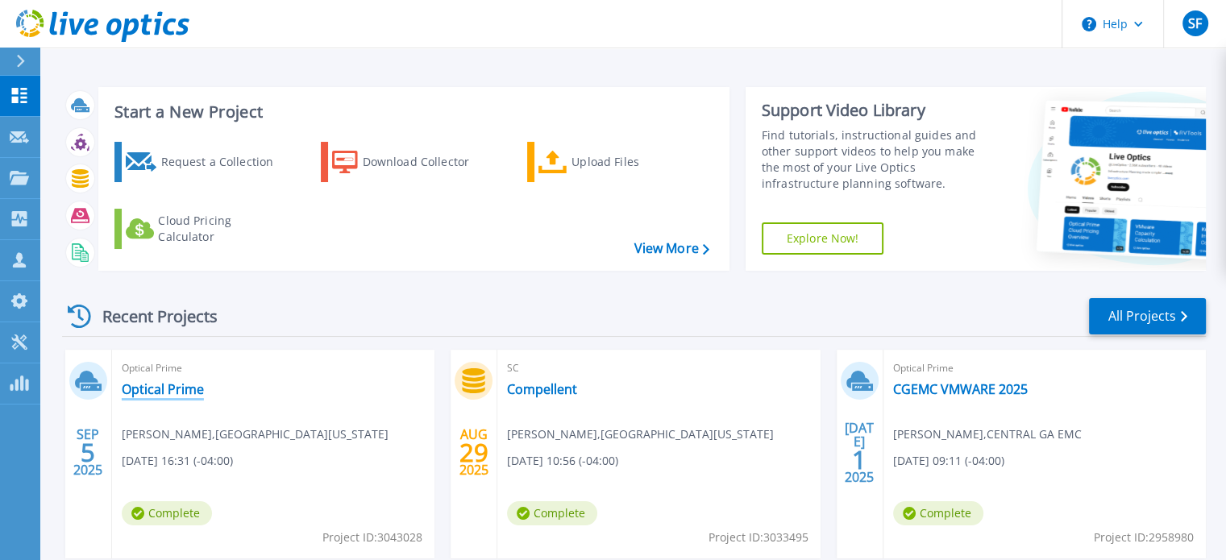
click at [171, 396] on link "Optical Prime" at bounding box center [163, 389] width 82 height 16
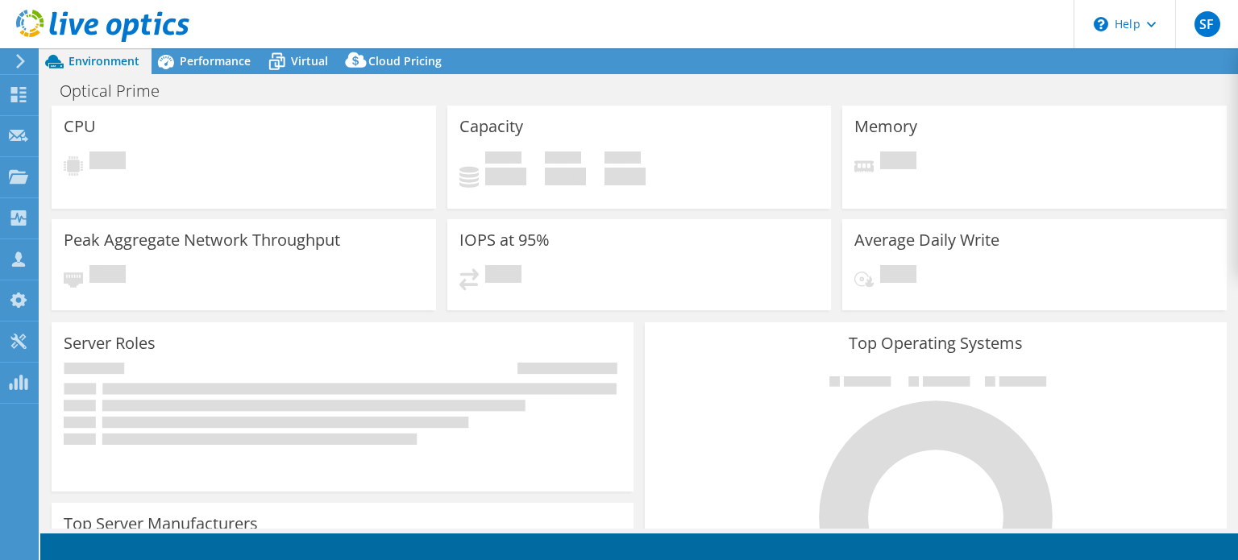
select select "USD"
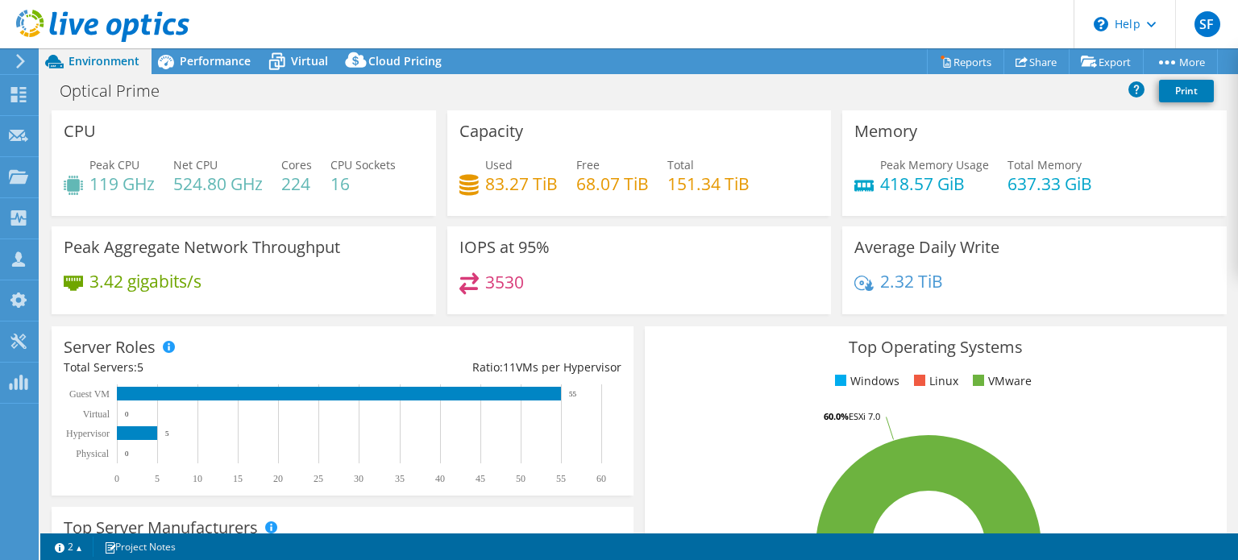
click at [132, 20] on use at bounding box center [102, 26] width 173 height 32
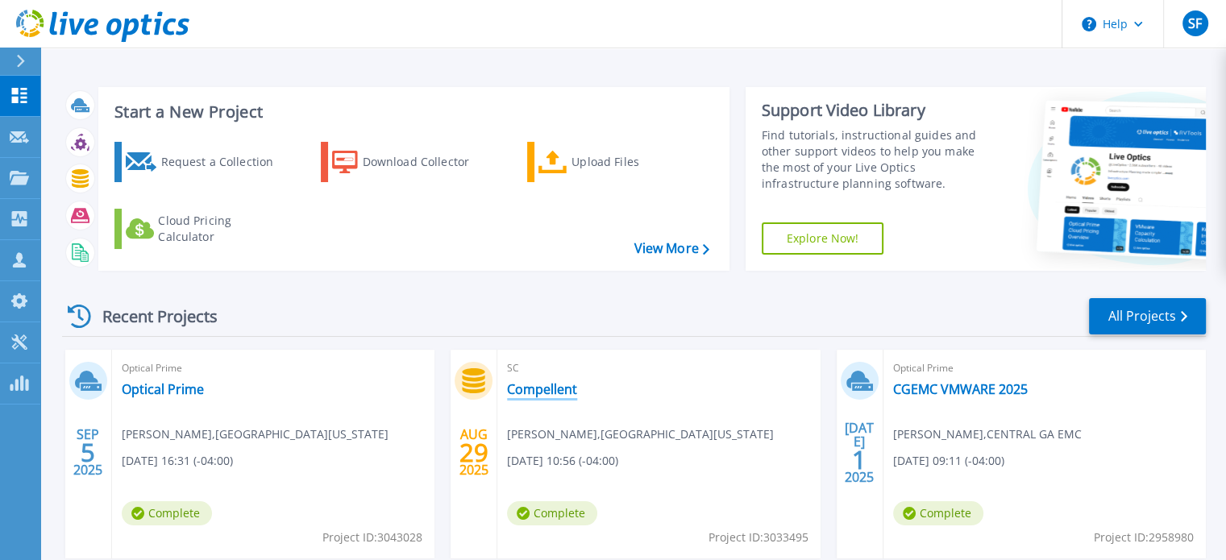
click at [542, 386] on link "Compellent" at bounding box center [542, 389] width 70 height 16
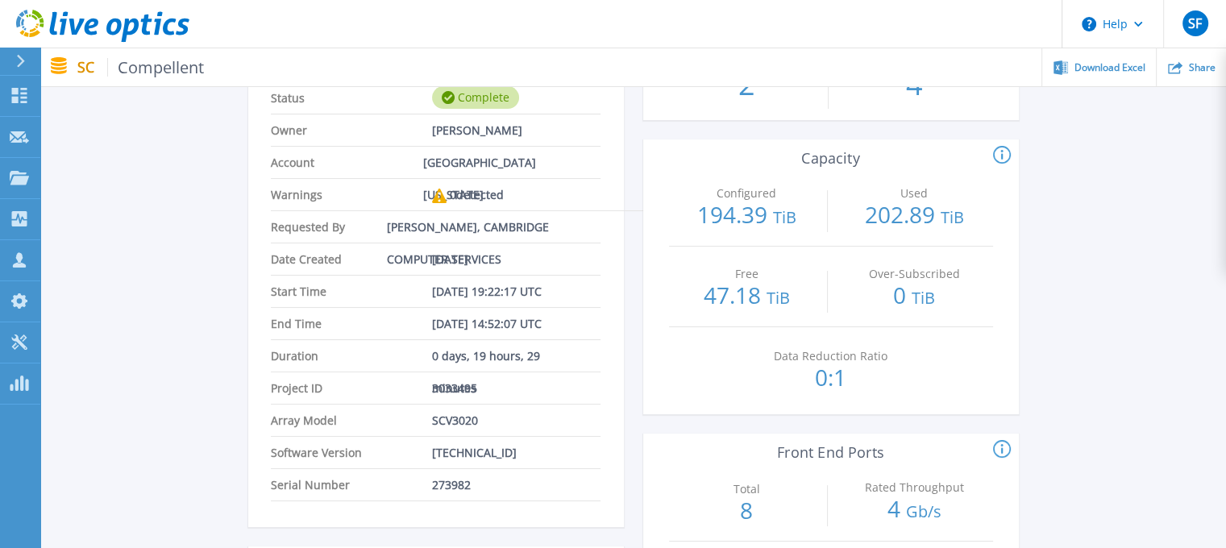
scroll to position [131, 0]
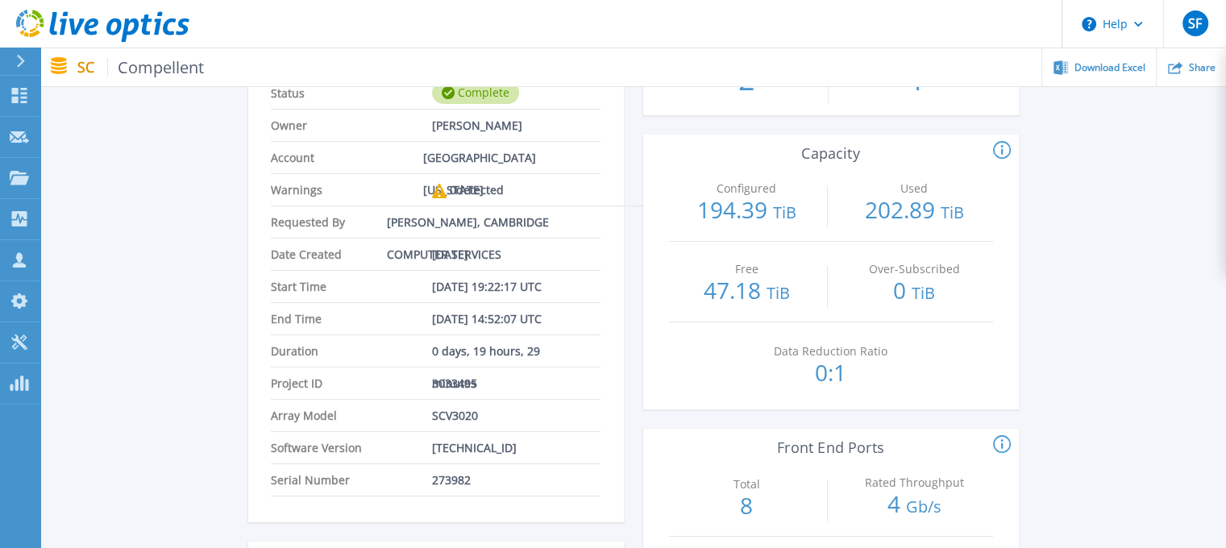
click at [1009, 148] on icon at bounding box center [1002, 150] width 18 height 19
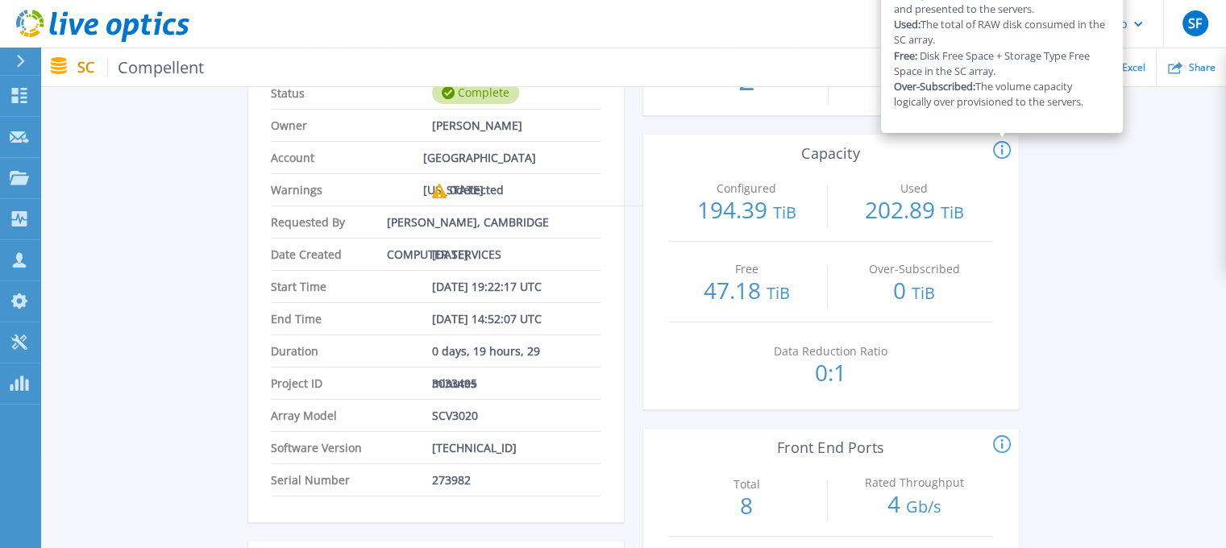
click at [1192, 12] on div "SF" at bounding box center [1195, 23] width 26 height 26
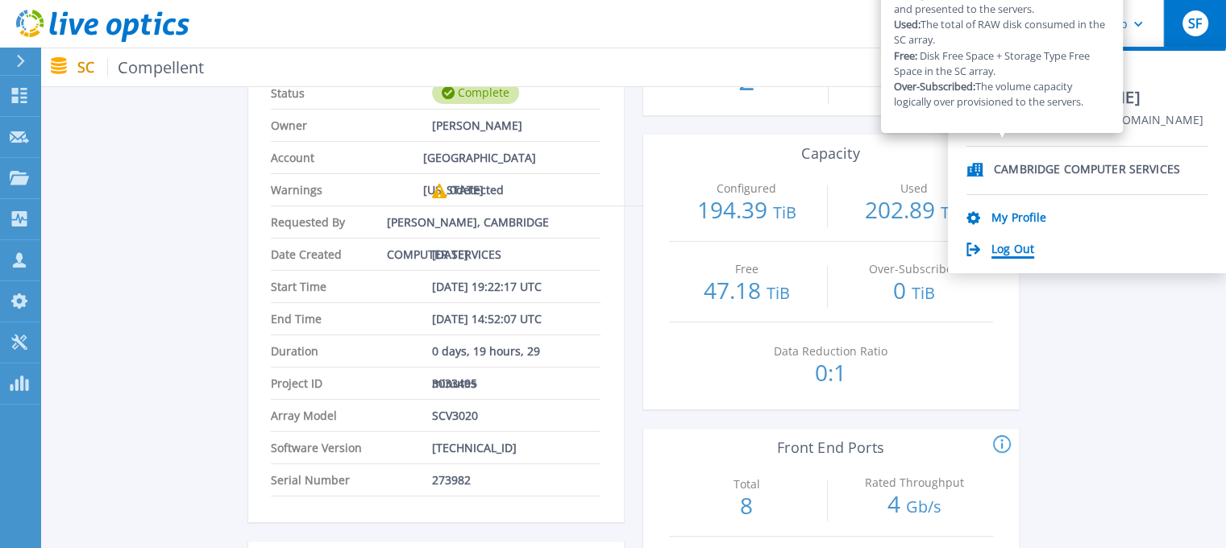
click at [1012, 244] on link "Log Out" at bounding box center [1012, 250] width 43 height 15
